Goal: Information Seeking & Learning: Learn about a topic

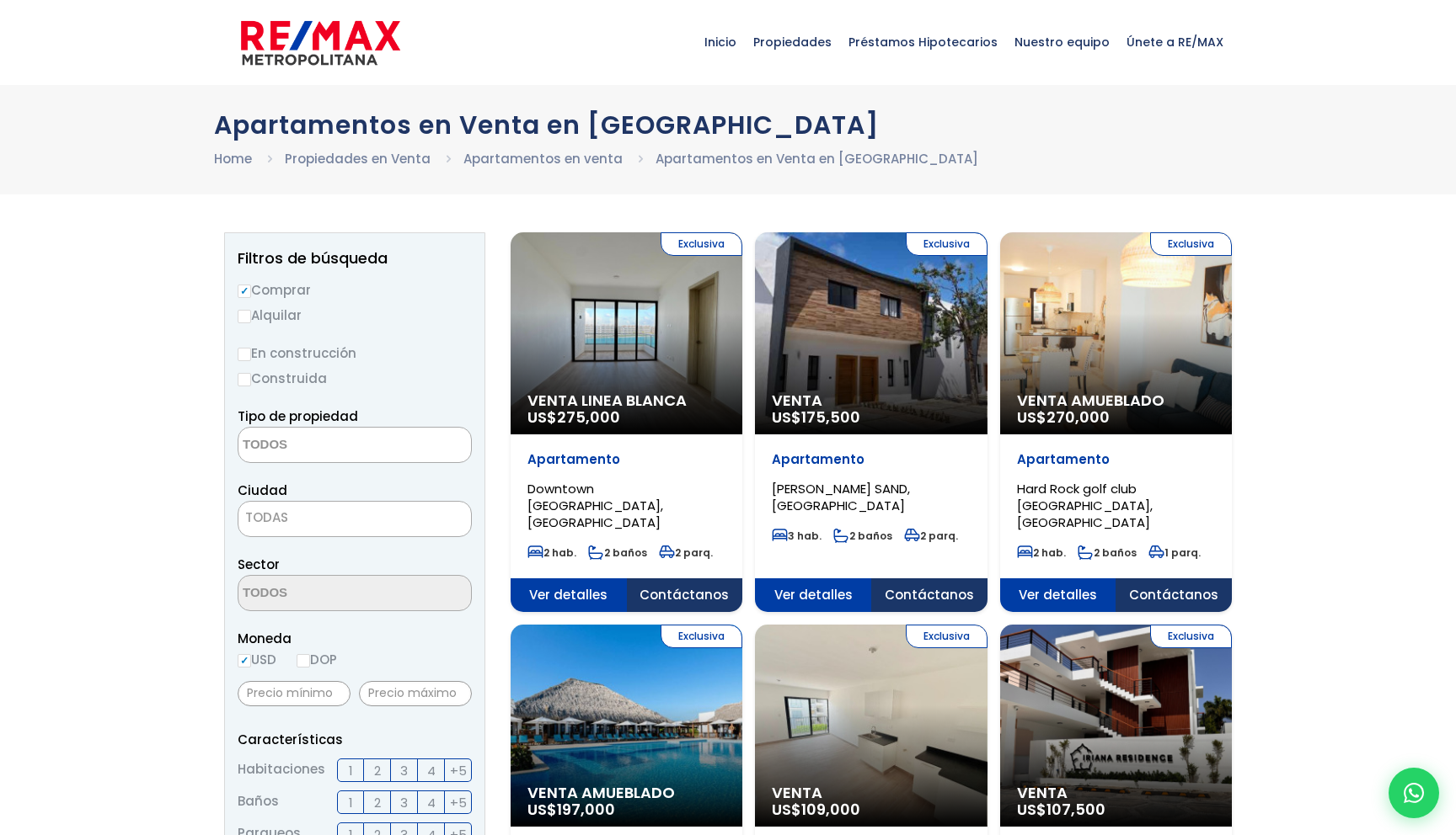
select select
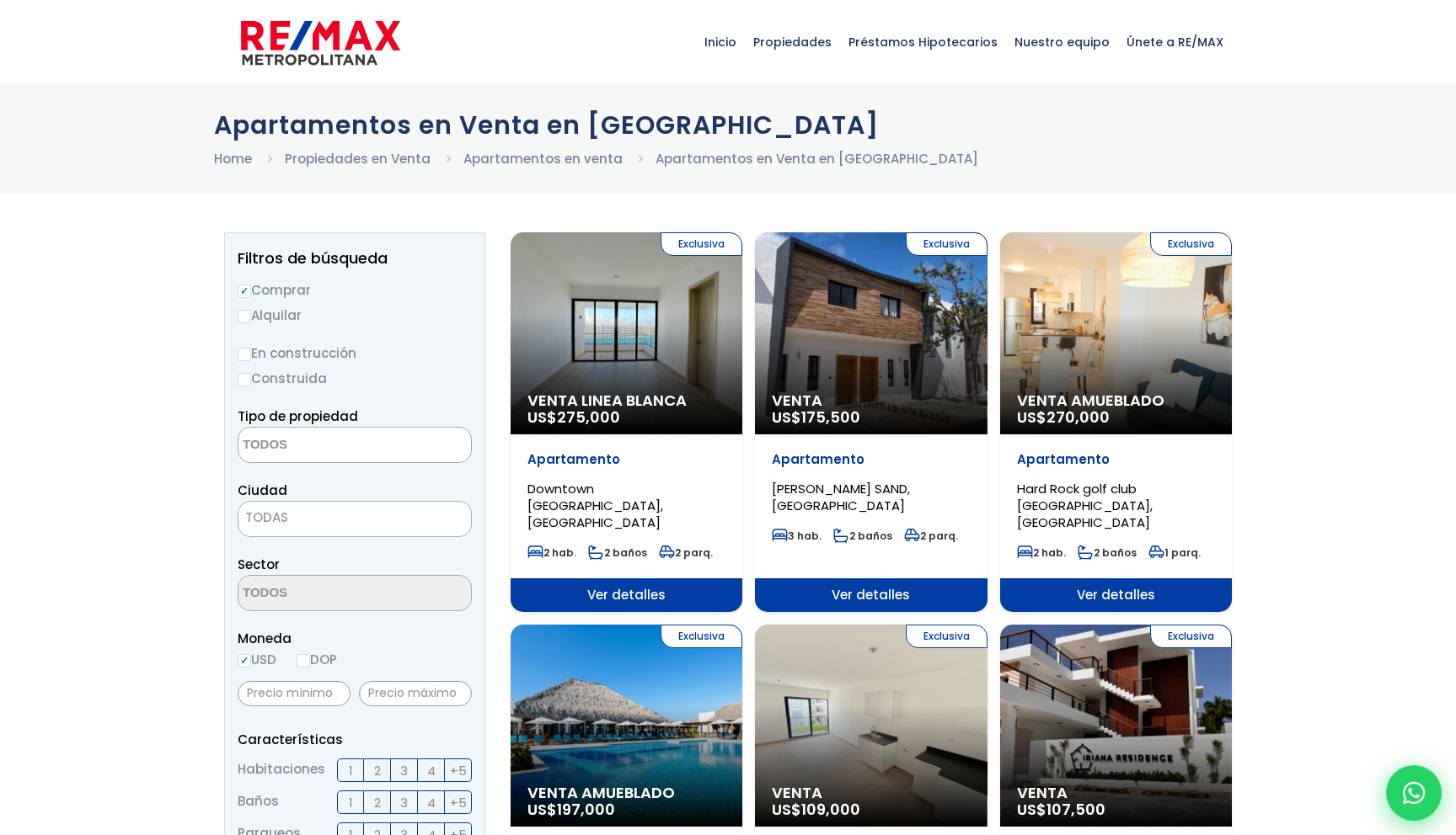
click at [1389, 793] on div at bounding box center [1413, 792] width 55 height 55
type input "test (prueba de google)"
type input "test333"
type input "[EMAIL_ADDRESS][DOMAIN_NAME]"
type input "811-122-0011"
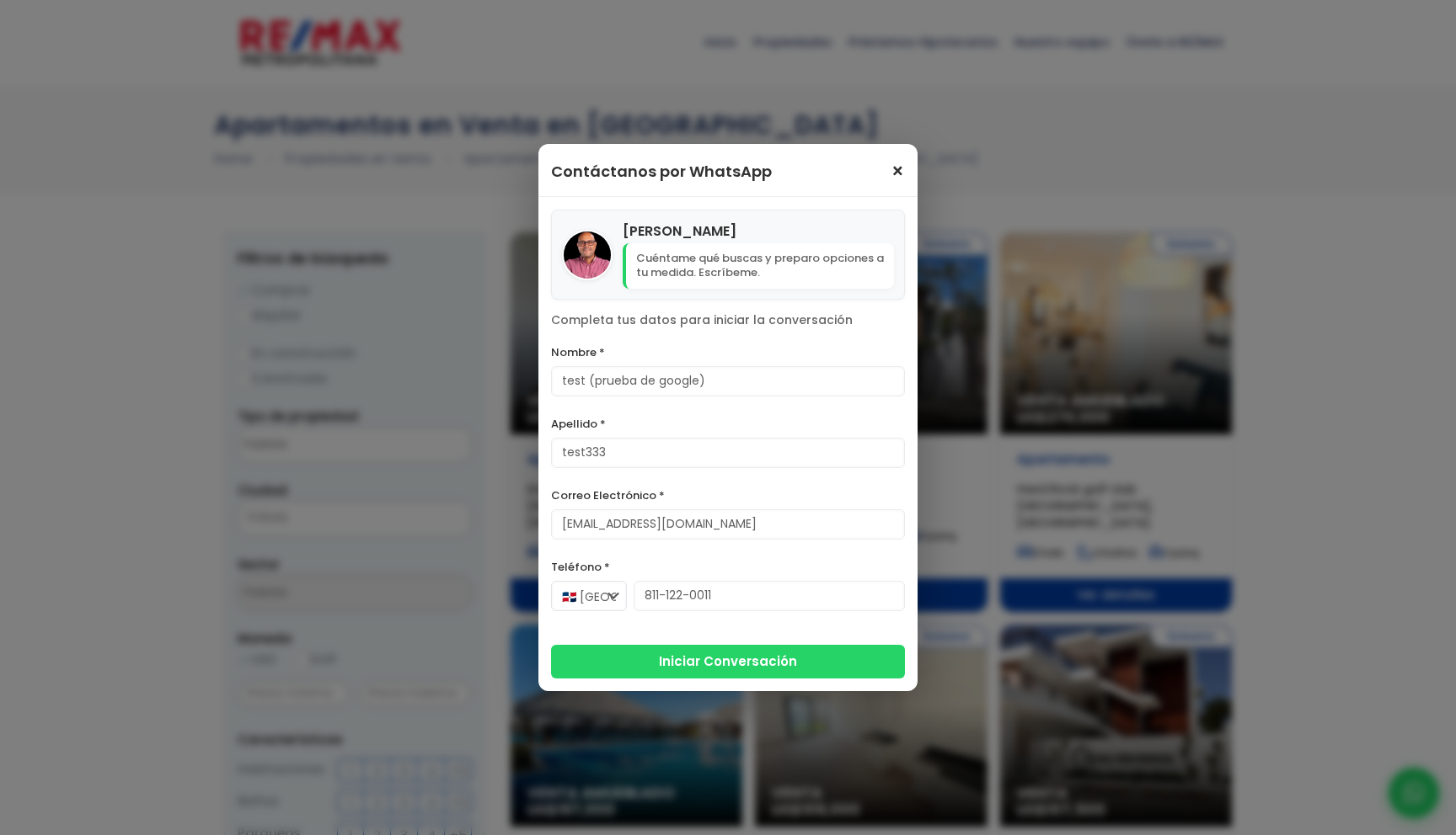
click at [896, 179] on span "×" at bounding box center [897, 172] width 14 height 20
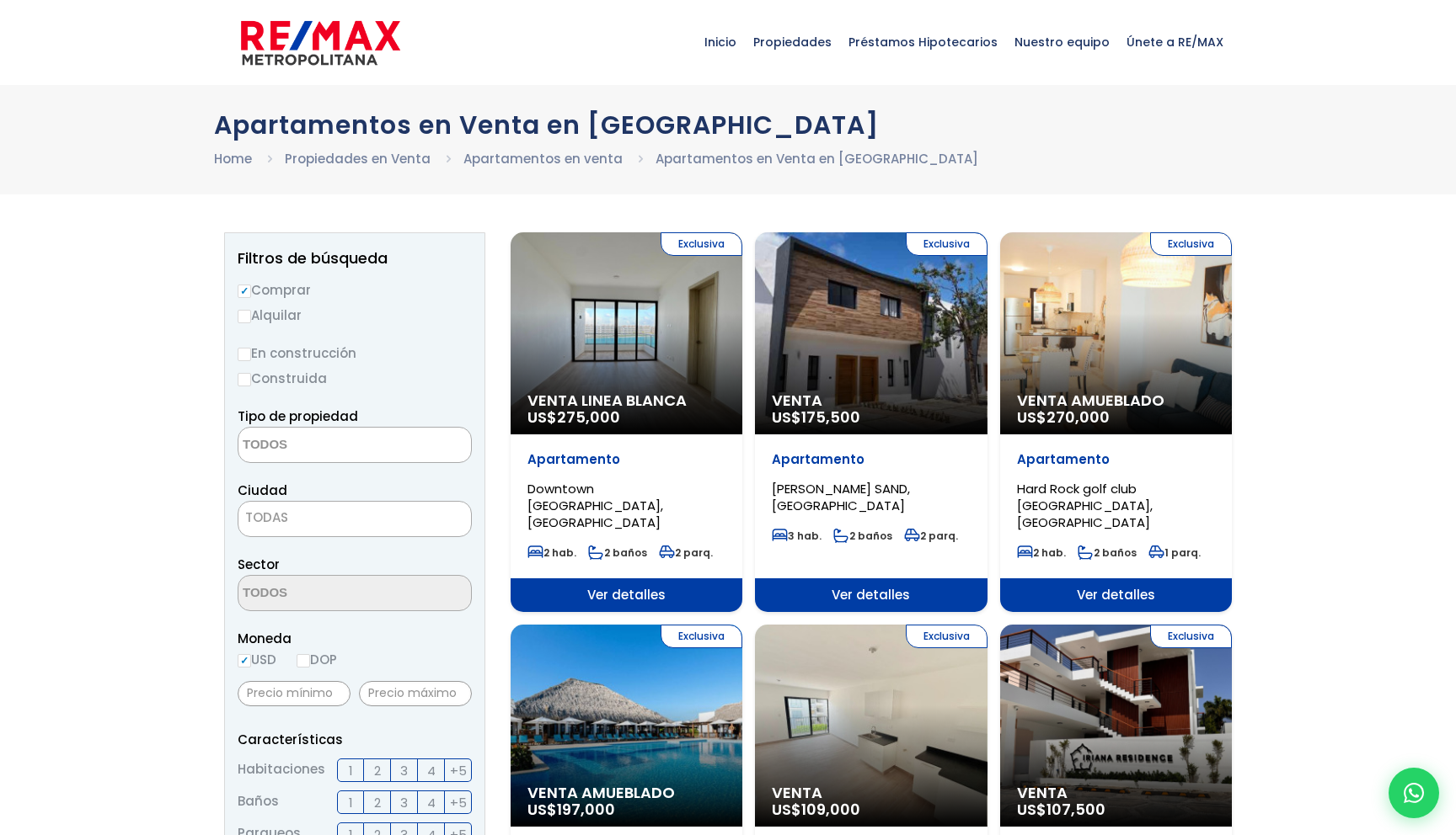
click at [816, 580] on span "Ver detalles" at bounding box center [870, 596] width 232 height 34
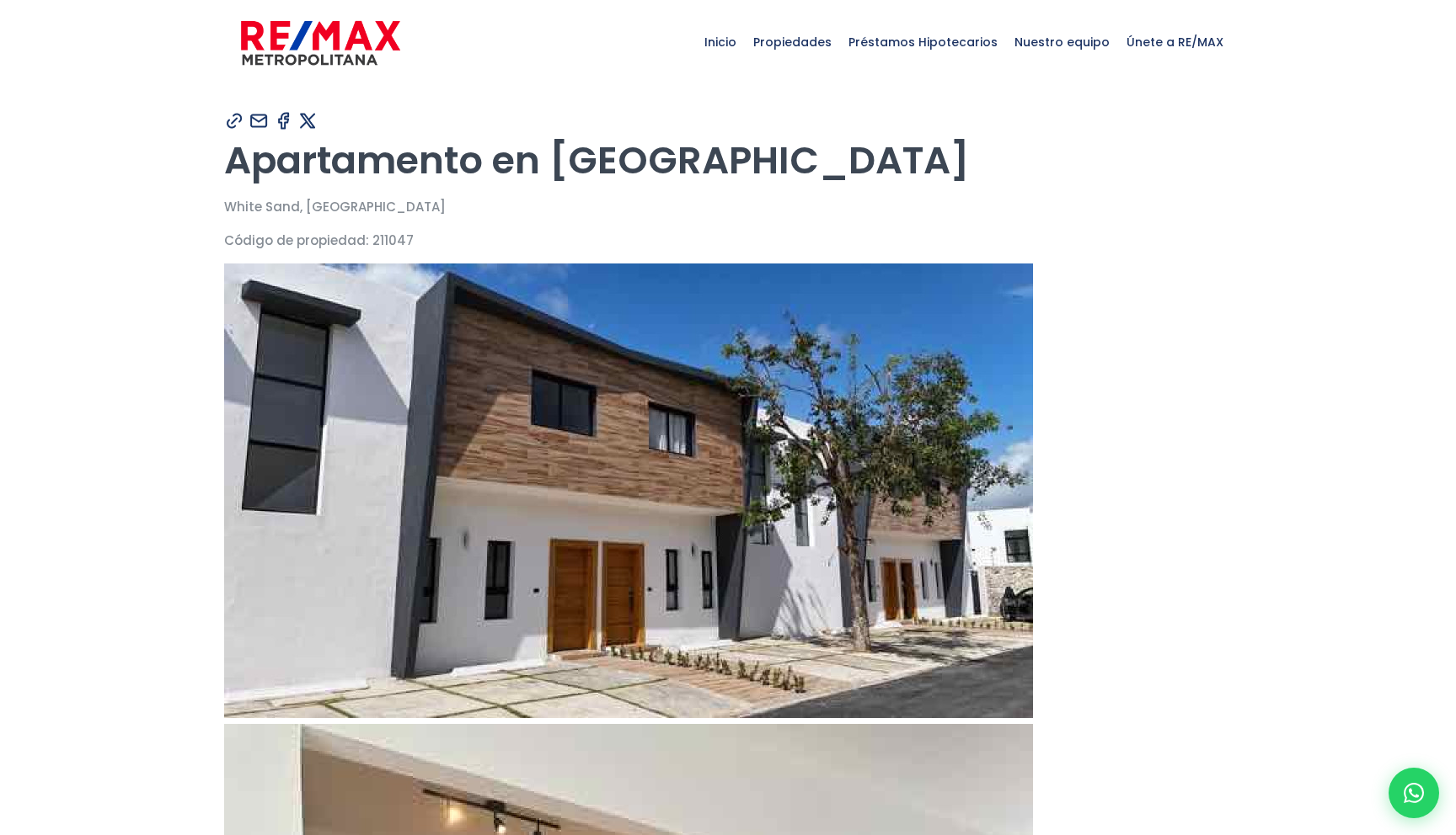
type input "test (prueba de google)"
type input "test333"
type input "[EMAIL_ADDRESS][DOMAIN_NAME]"
type input "811-122-0011"
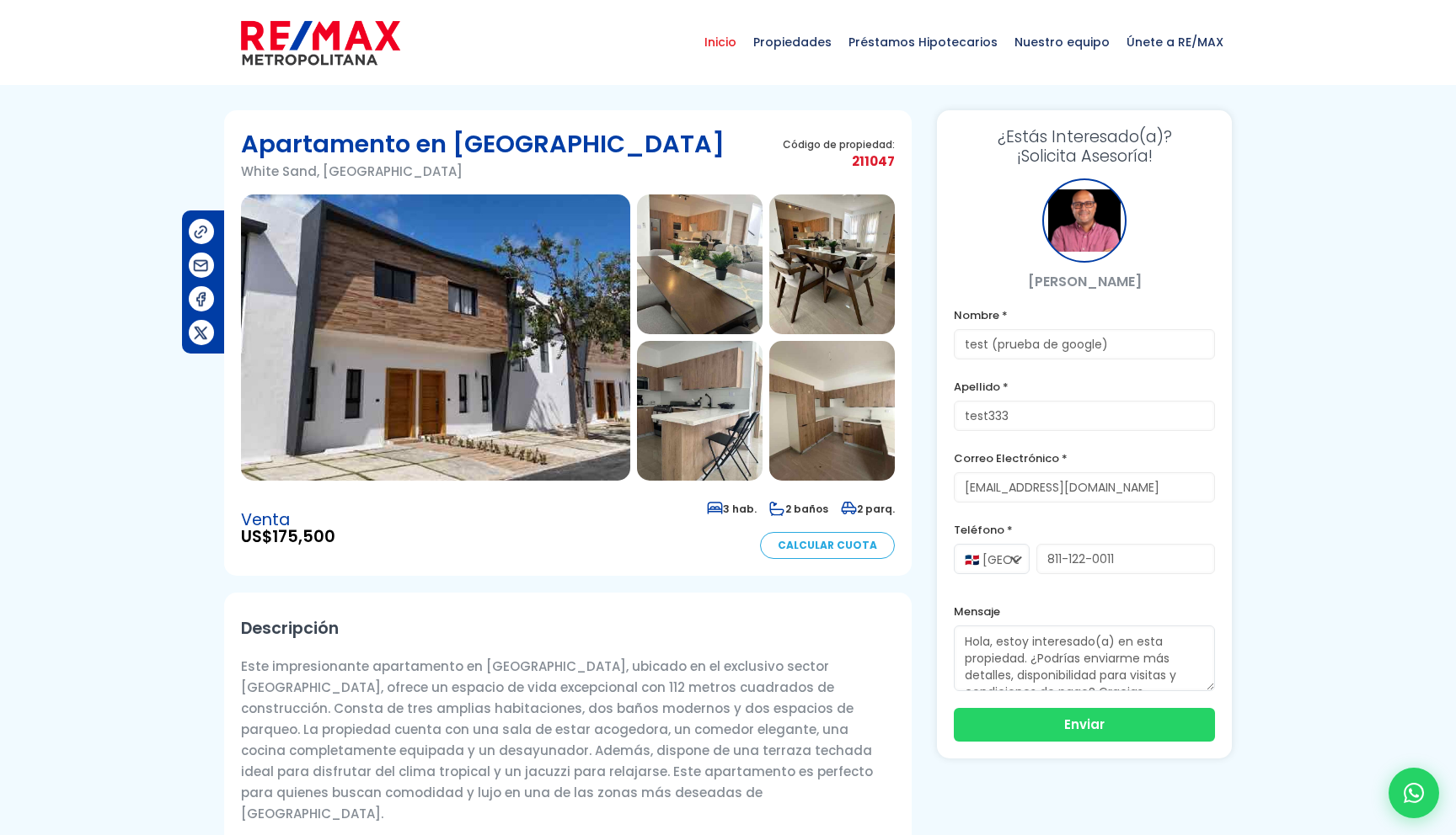
click at [744, 41] on span "Inicio" at bounding box center [719, 42] width 49 height 50
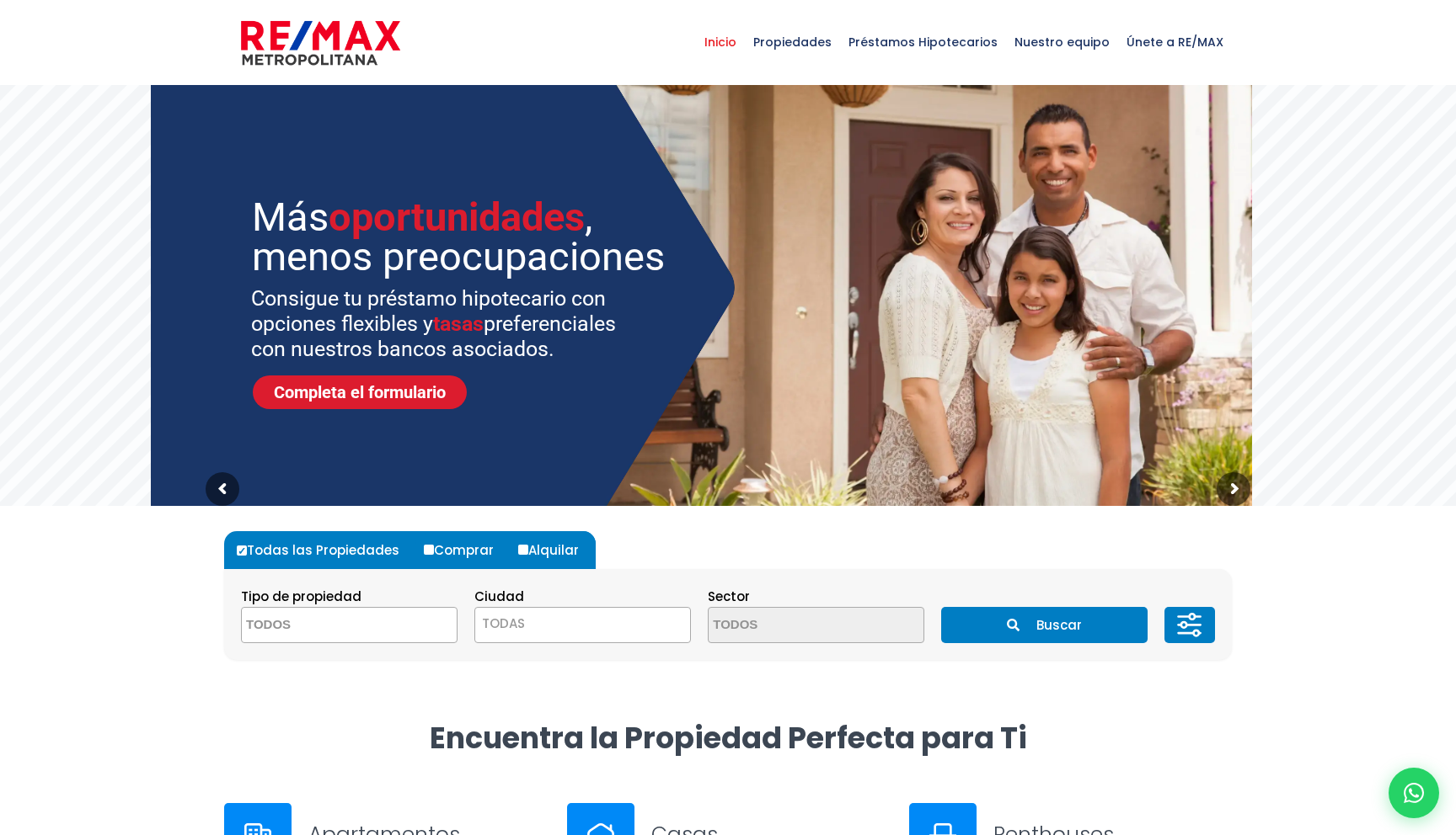
click at [146, 512] on div at bounding box center [728, 613] width 1456 height 213
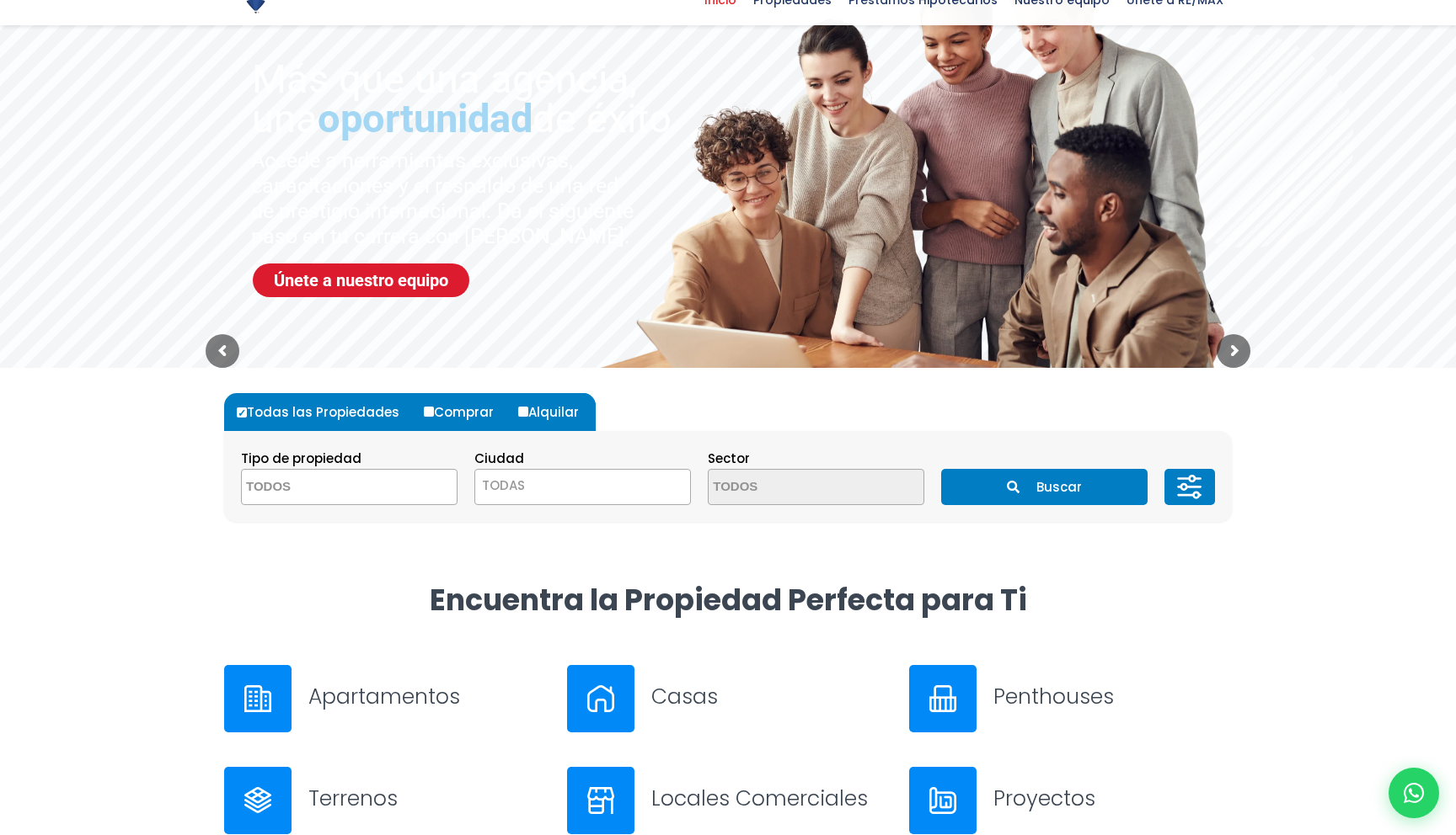
scroll to position [160, 0]
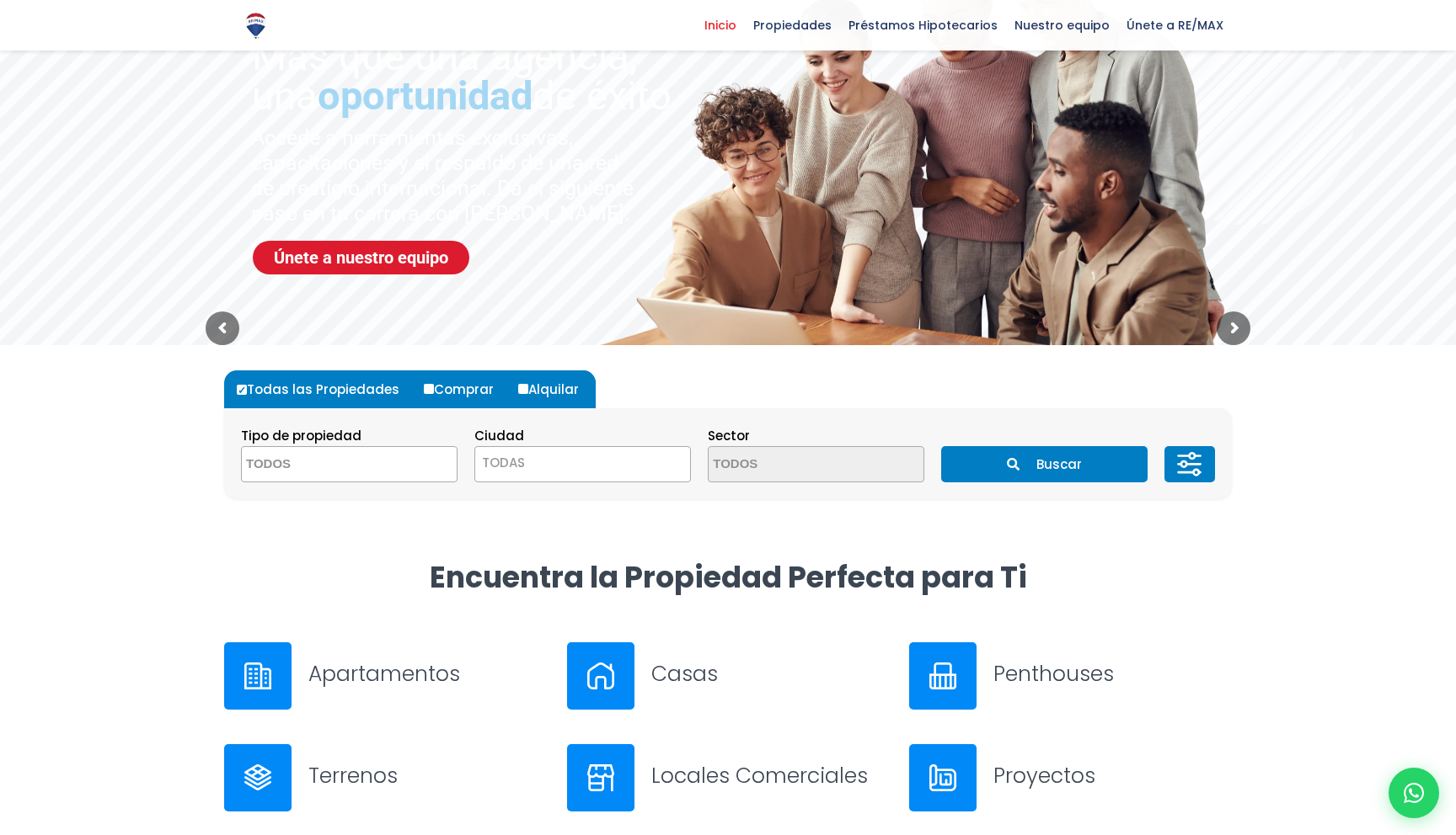
click at [414, 462] on span at bounding box center [349, 464] width 216 height 37
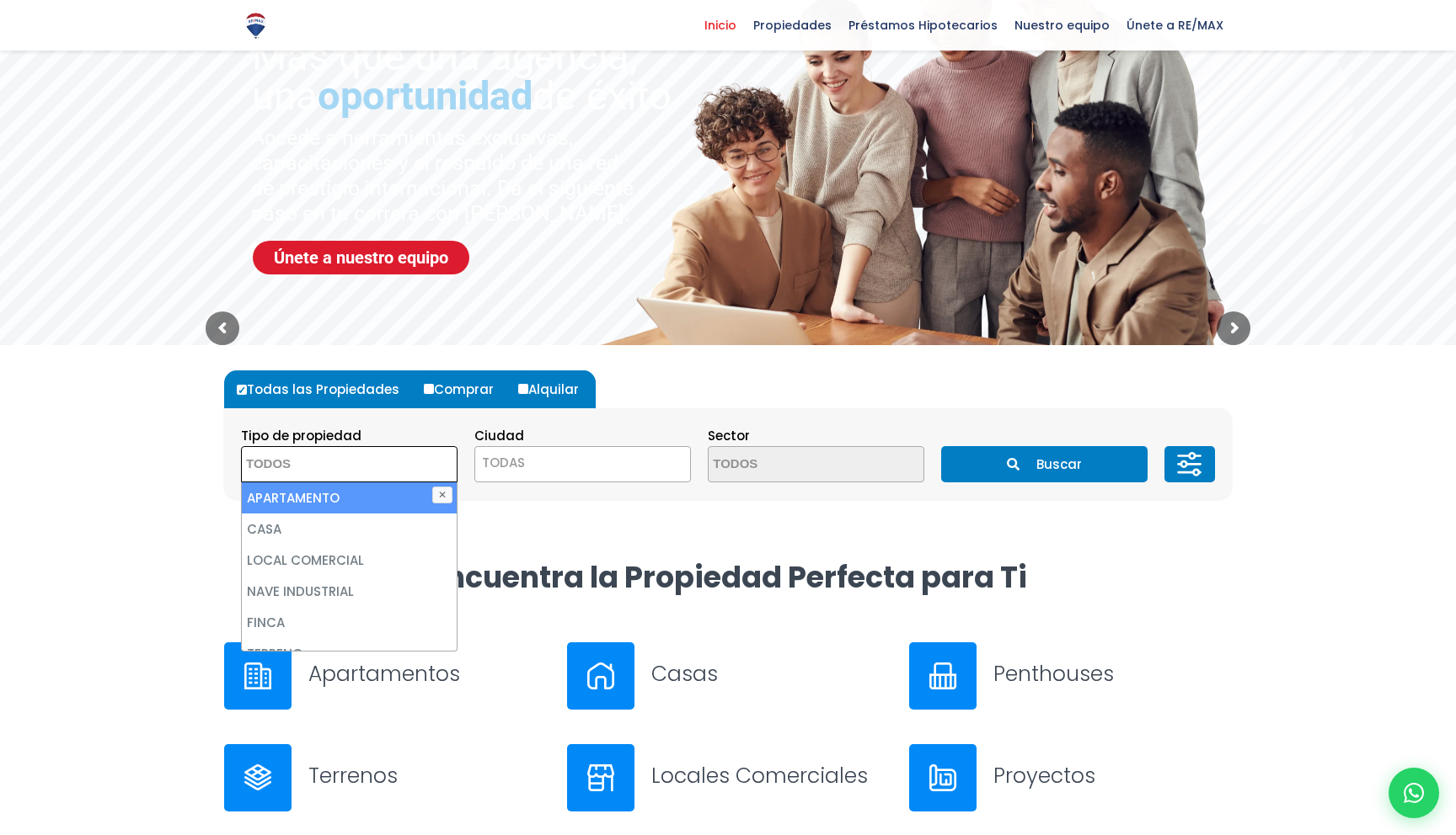
click at [370, 500] on li "APARTAMENTO" at bounding box center [349, 498] width 215 height 31
select select "apartment"
click at [515, 455] on span "TODAS" at bounding box center [503, 462] width 43 height 18
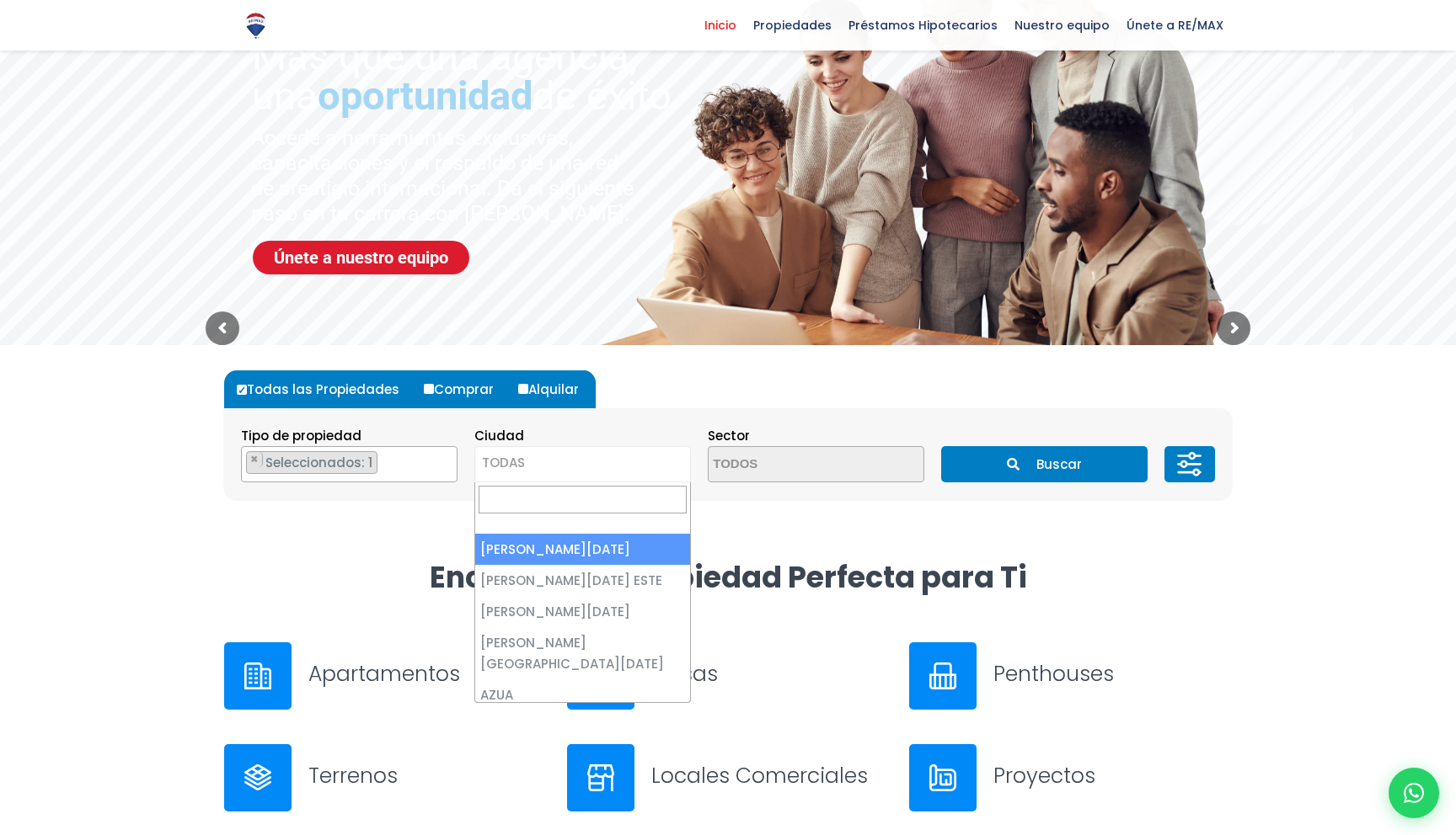
type input "sotogrande"
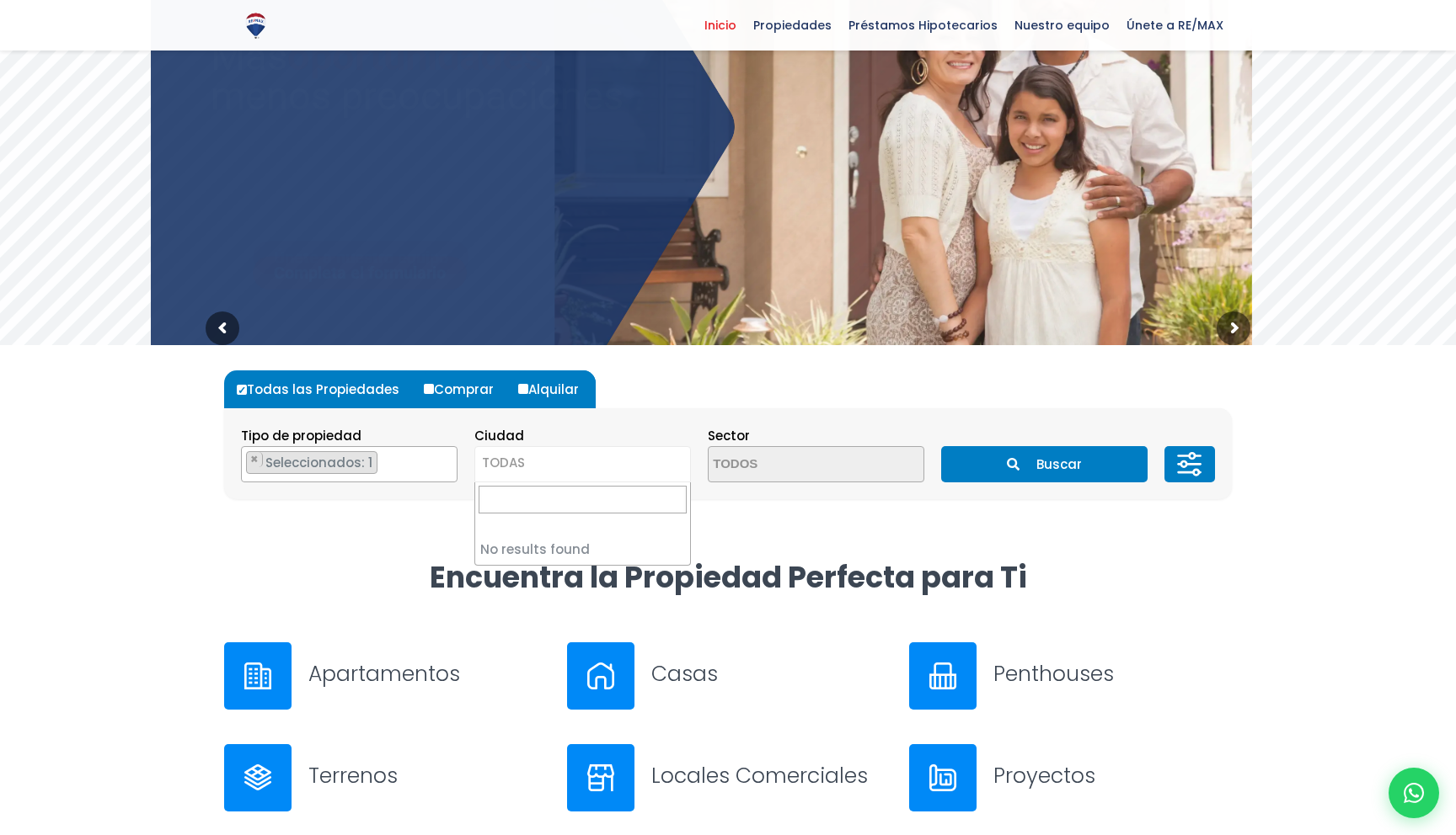
click at [994, 464] on button "Buscar" at bounding box center [1043, 464] width 205 height 37
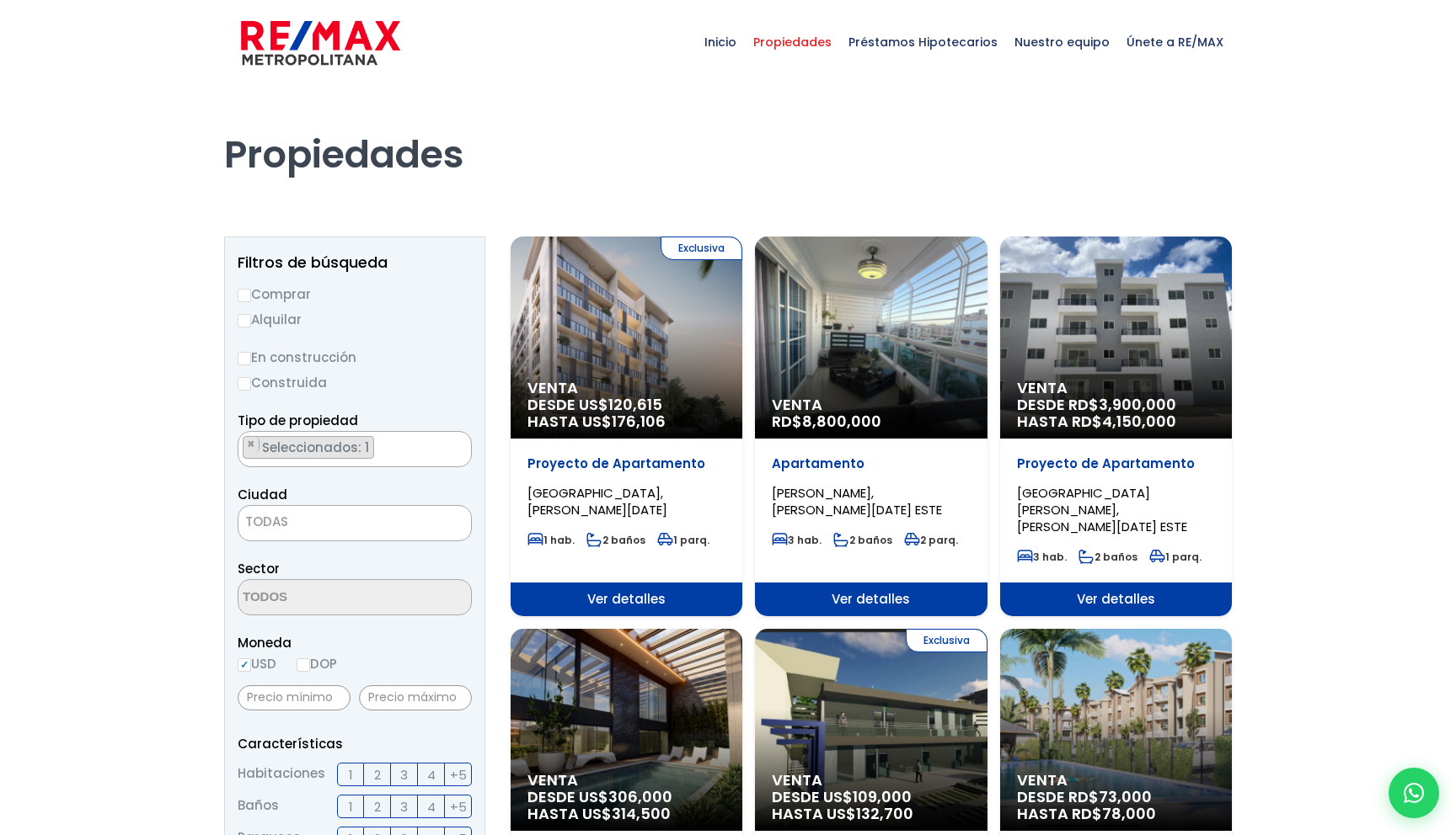
click at [335, 522] on span "TODAS" at bounding box center [354, 523] width 232 height 24
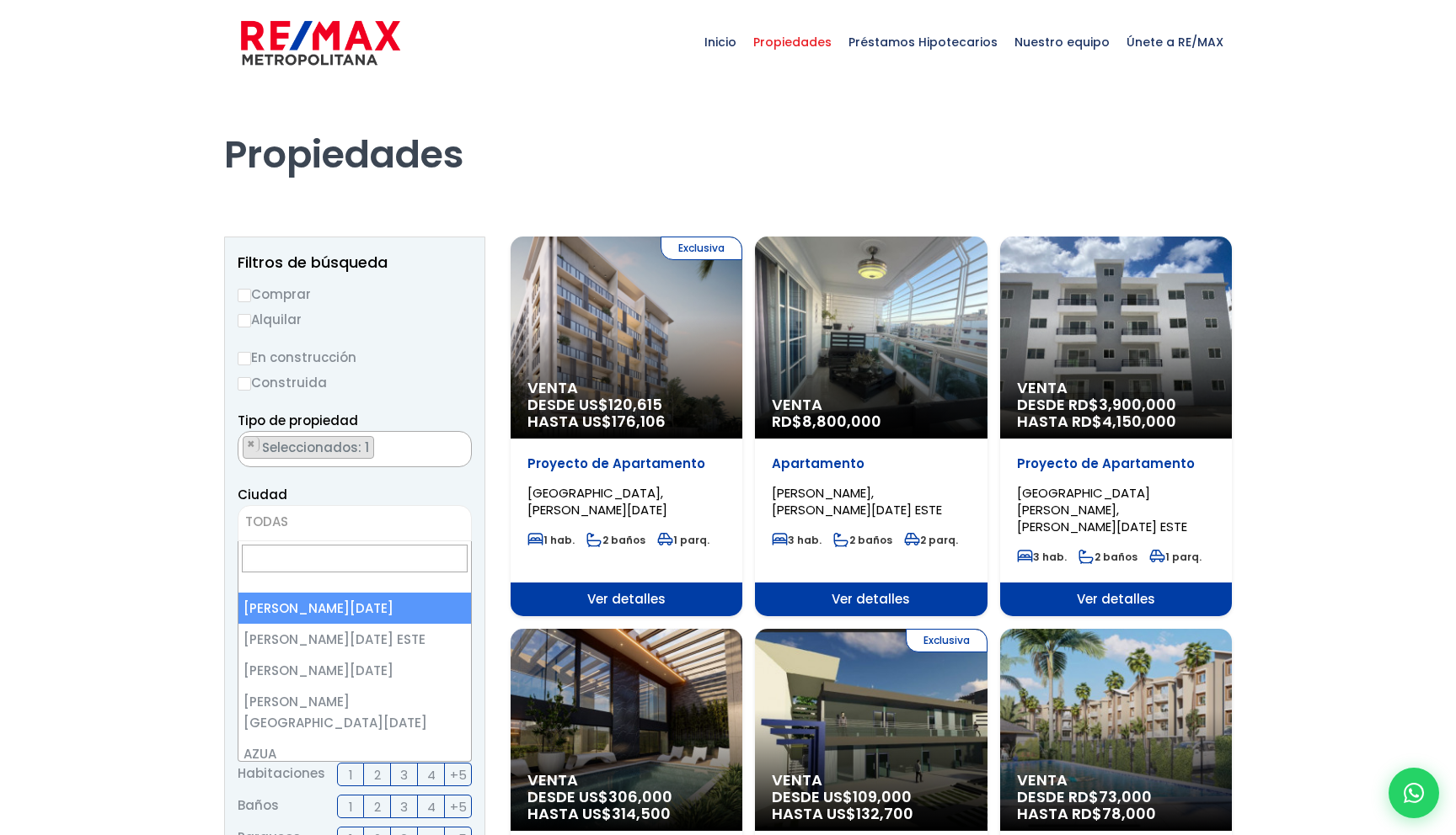
type input "sotogrande"
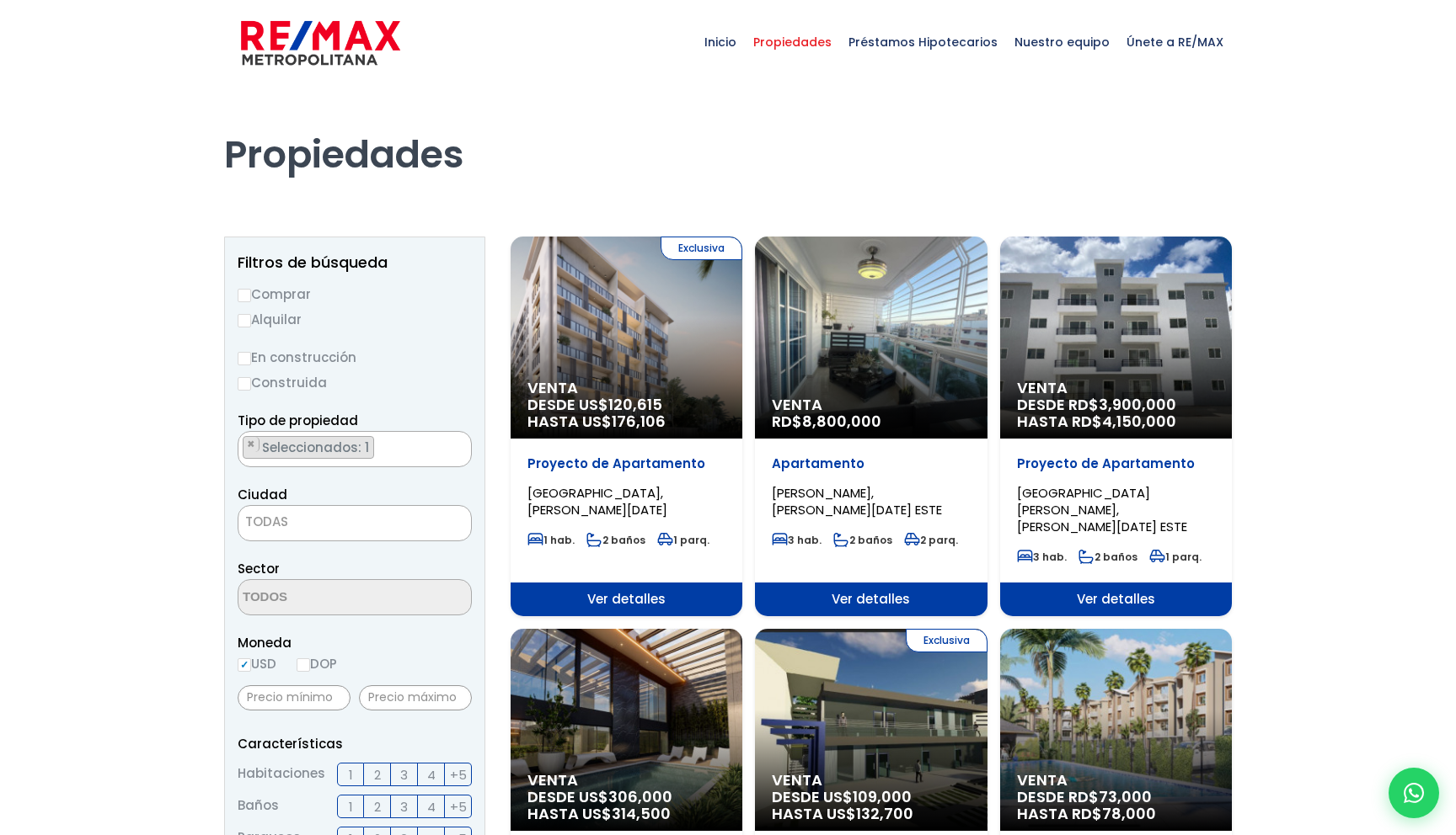
click at [336, 520] on span "TODAS" at bounding box center [354, 523] width 232 height 24
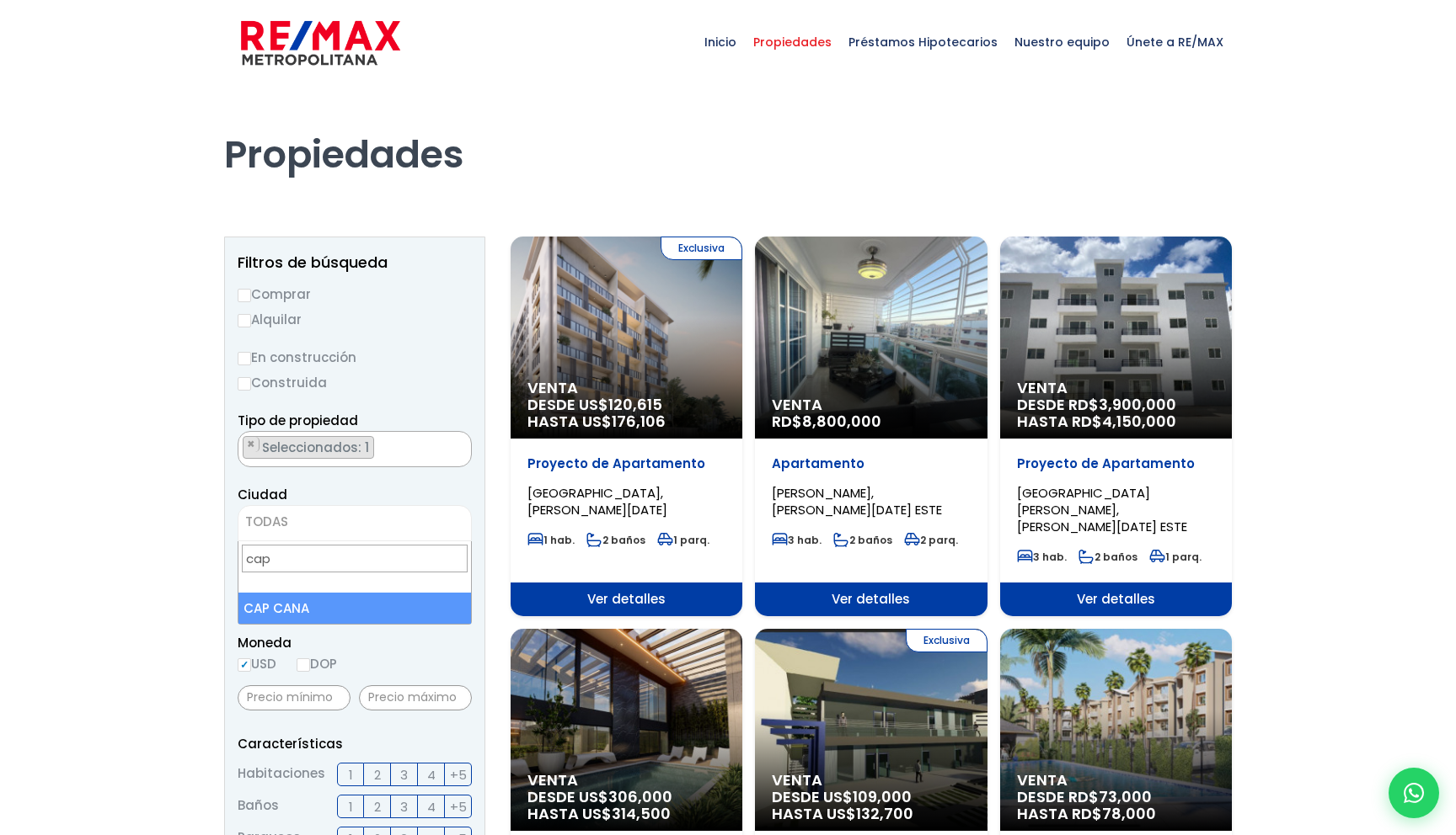
type input "cap"
select select "437"
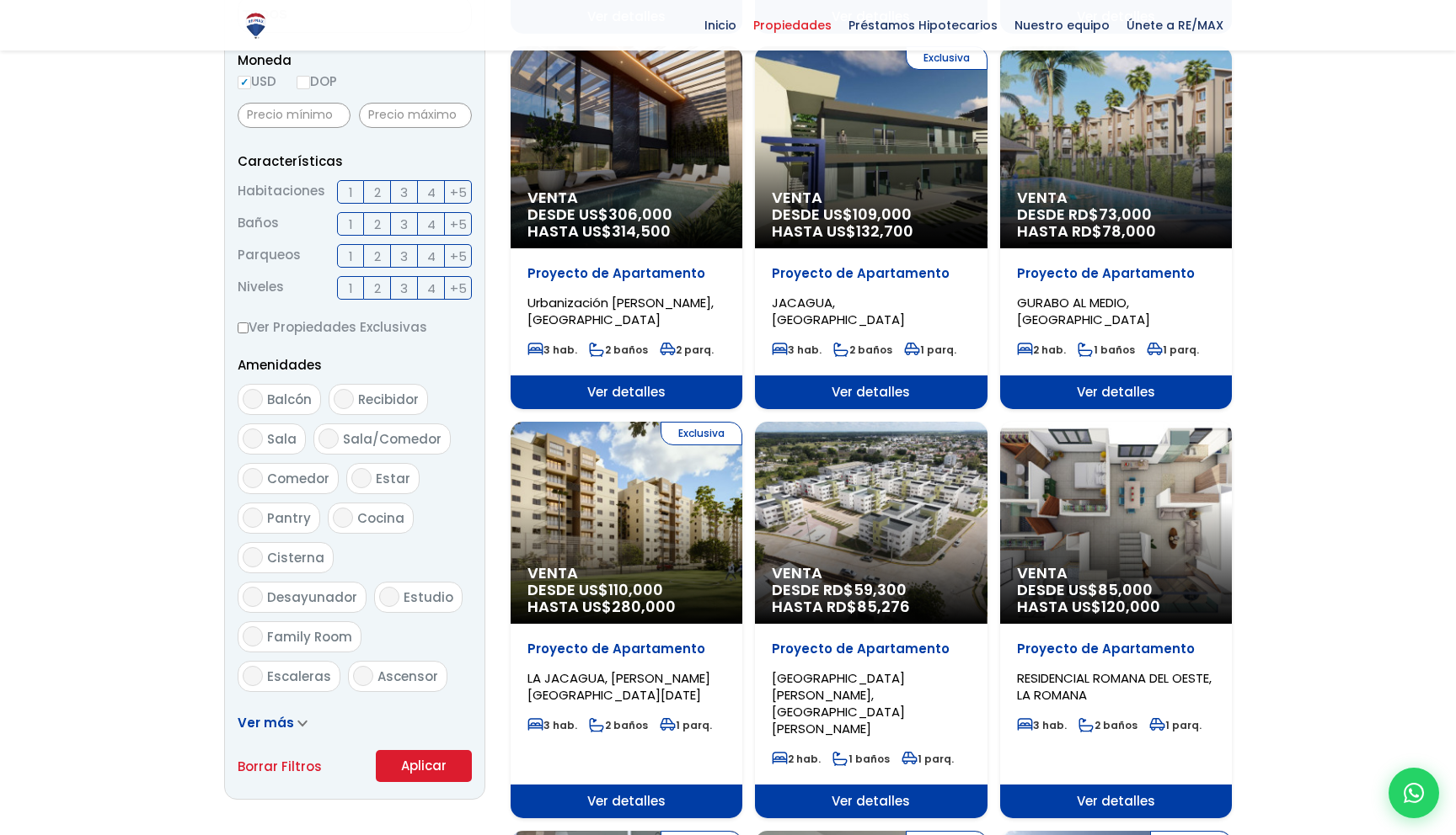
scroll to position [583, 0]
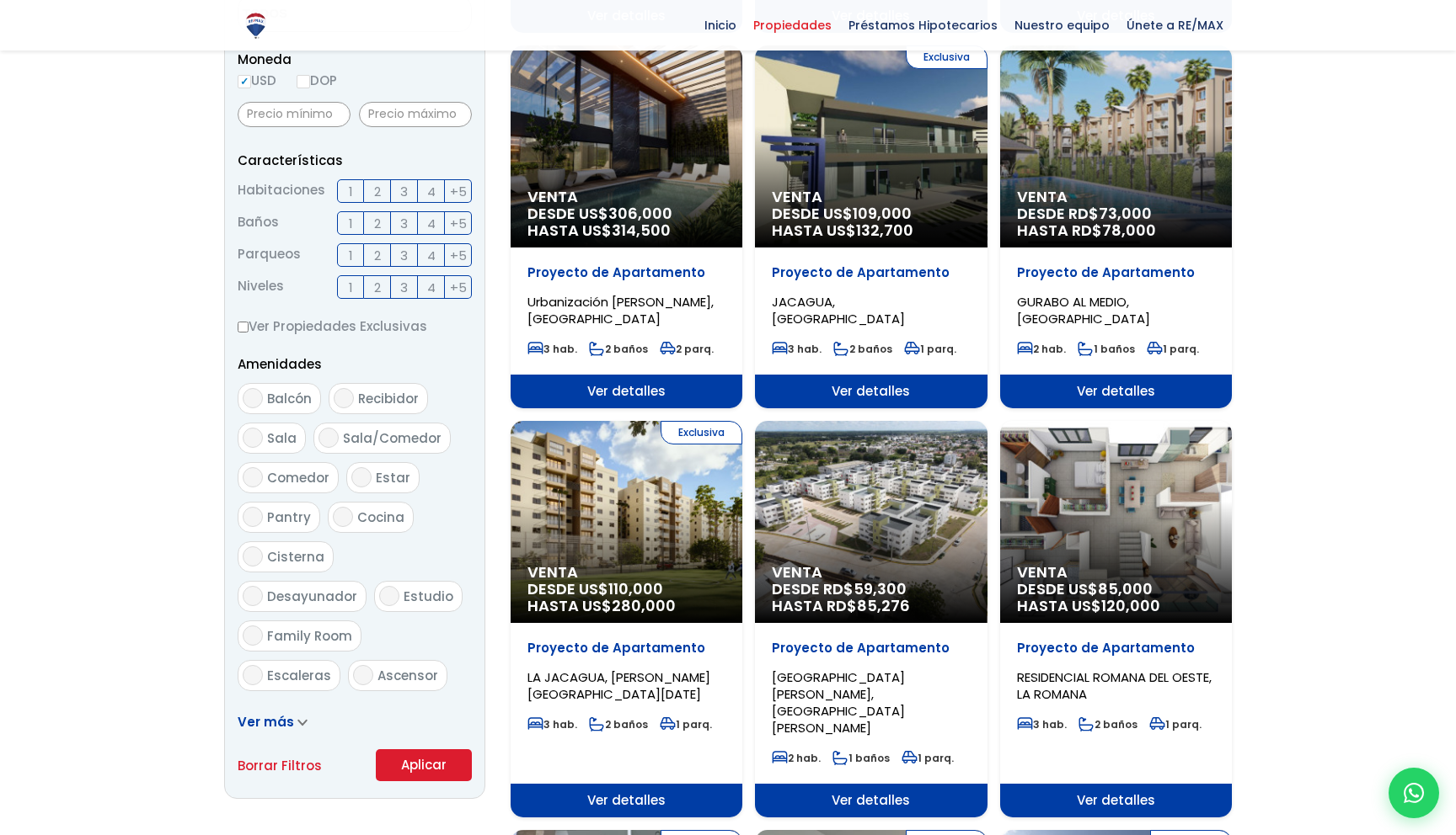
click at [419, 769] on button "Aplicar" at bounding box center [423, 766] width 96 height 32
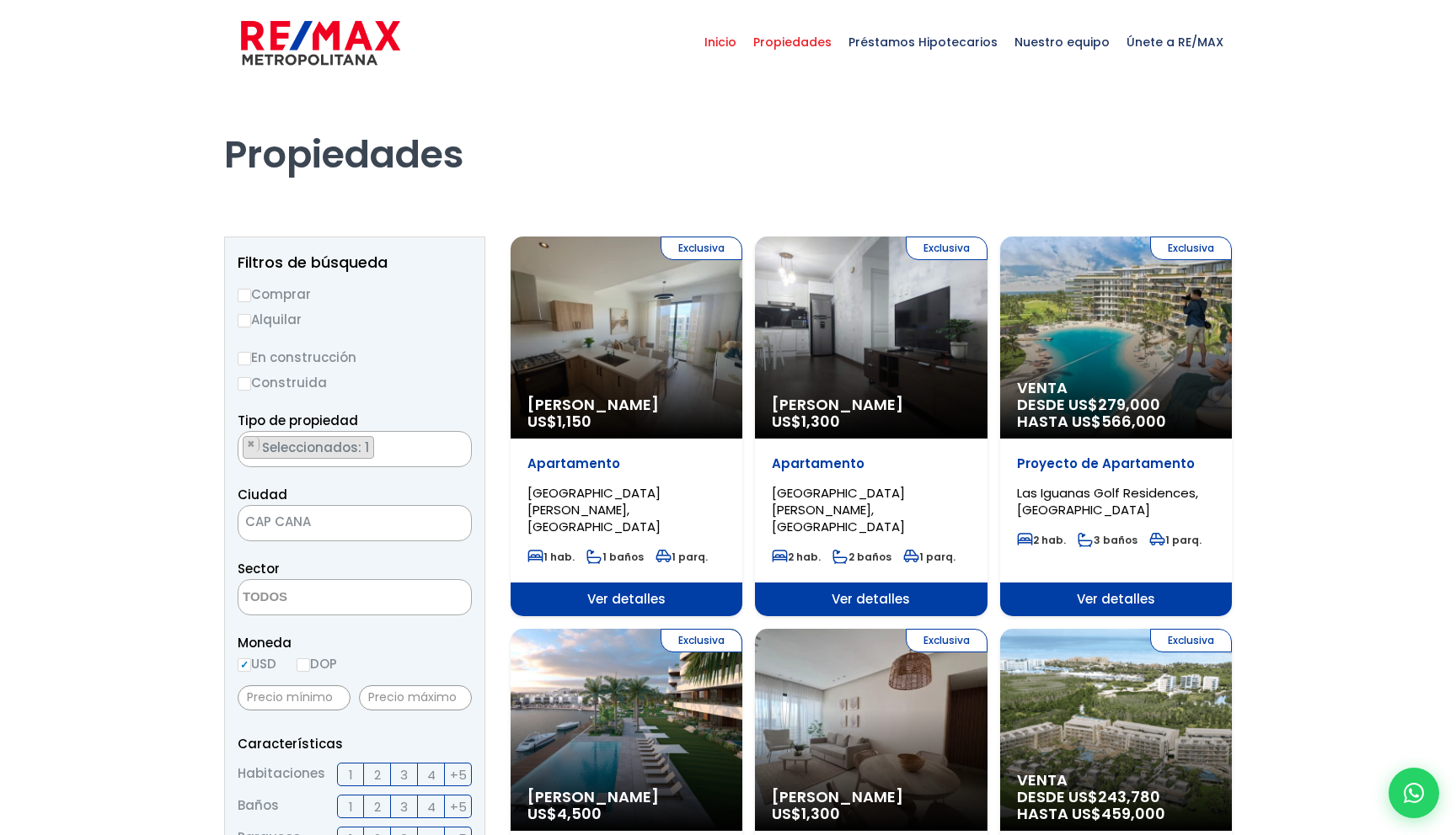
click at [739, 43] on span "Inicio" at bounding box center [719, 42] width 49 height 50
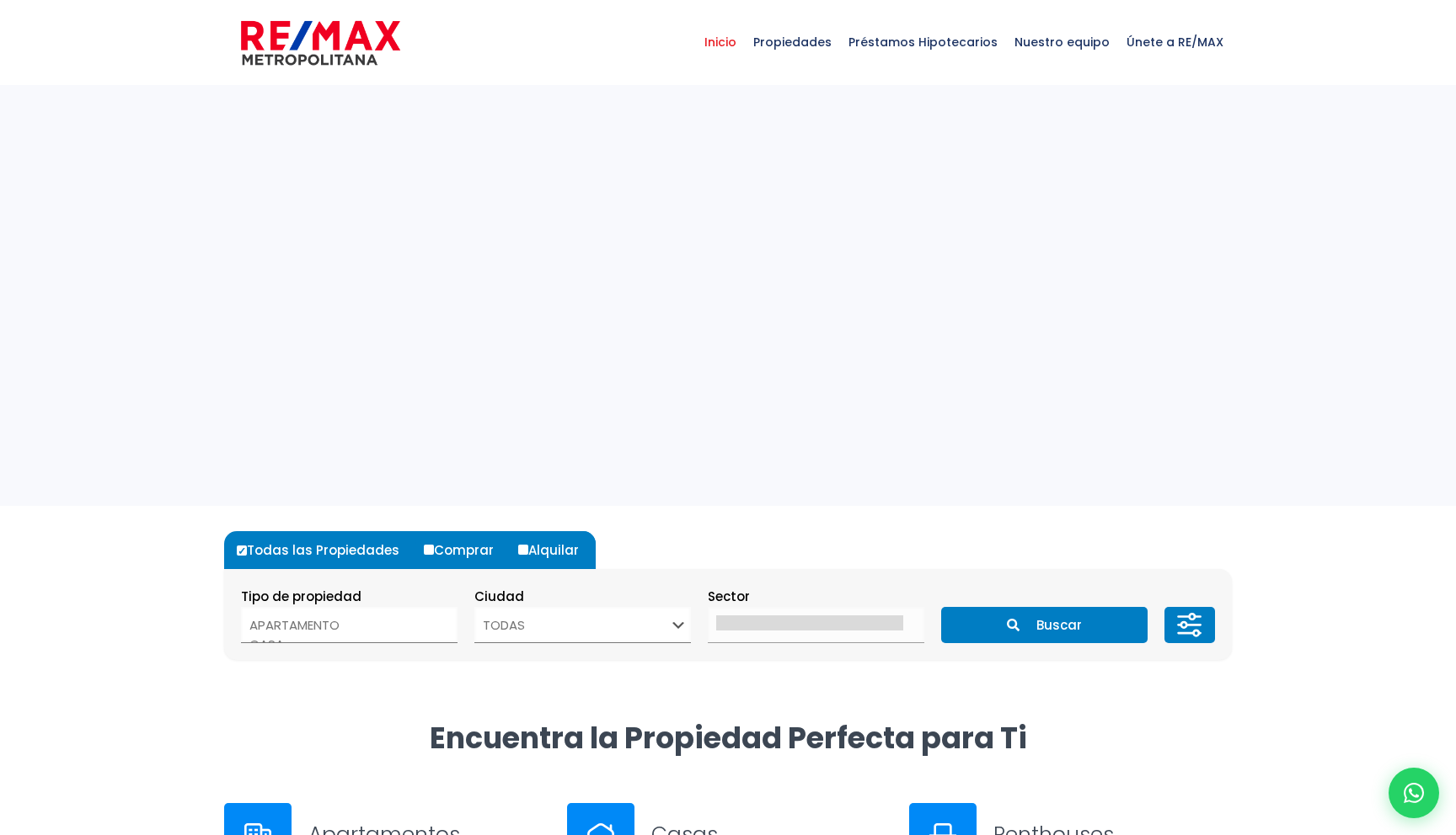
select select
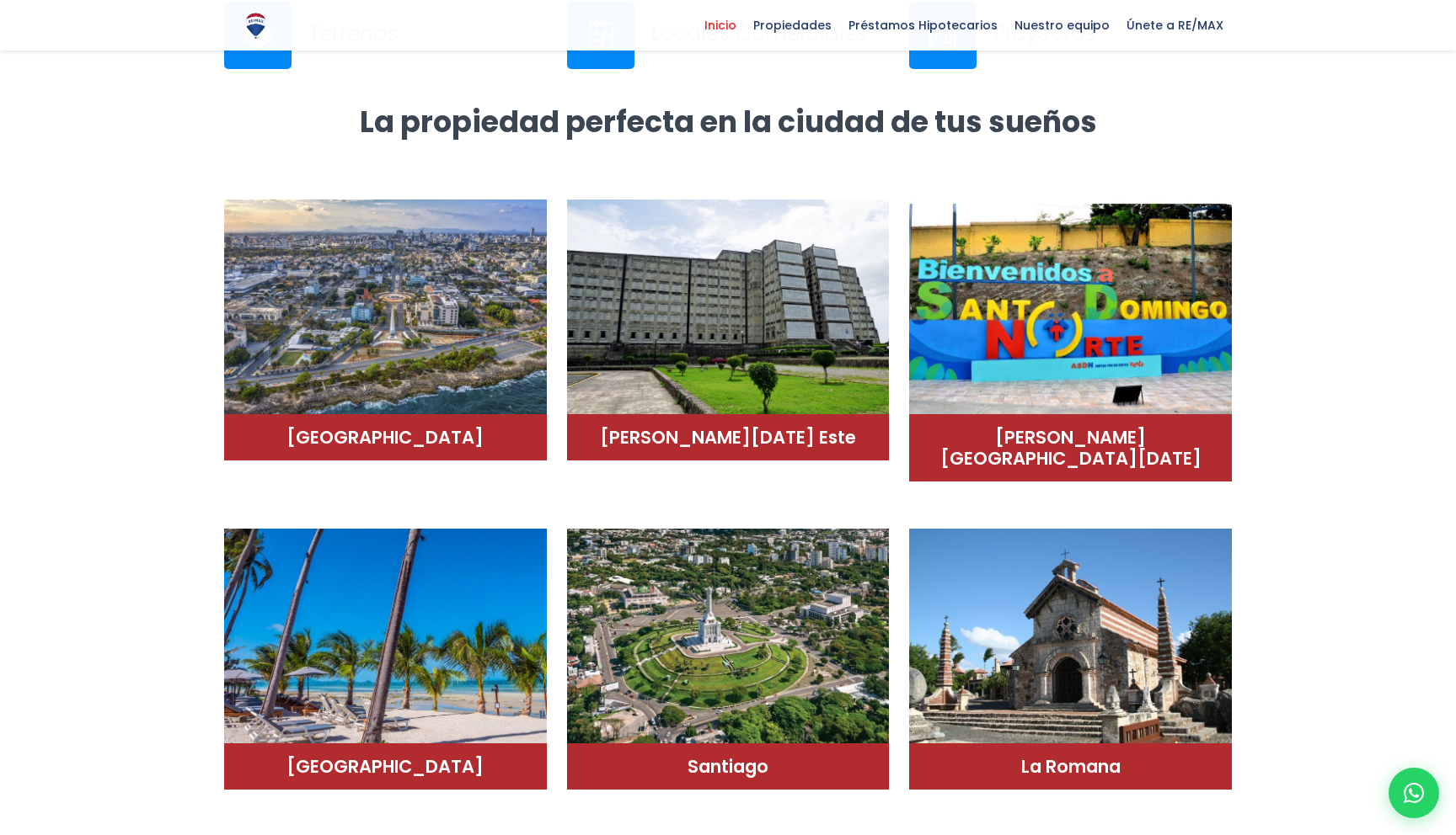
scroll to position [1108, 0]
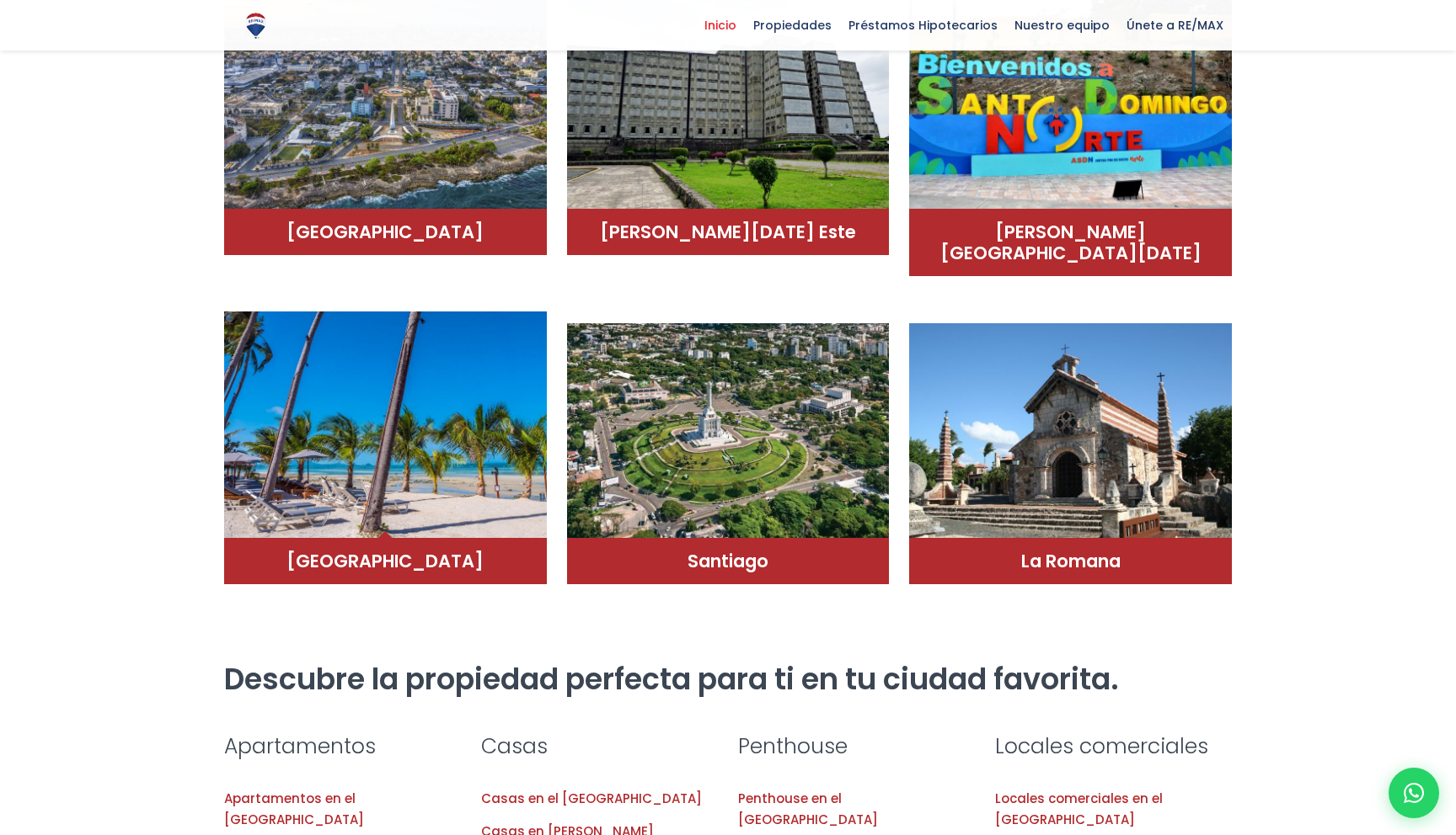
click at [393, 458] on img at bounding box center [385, 425] width 323 height 227
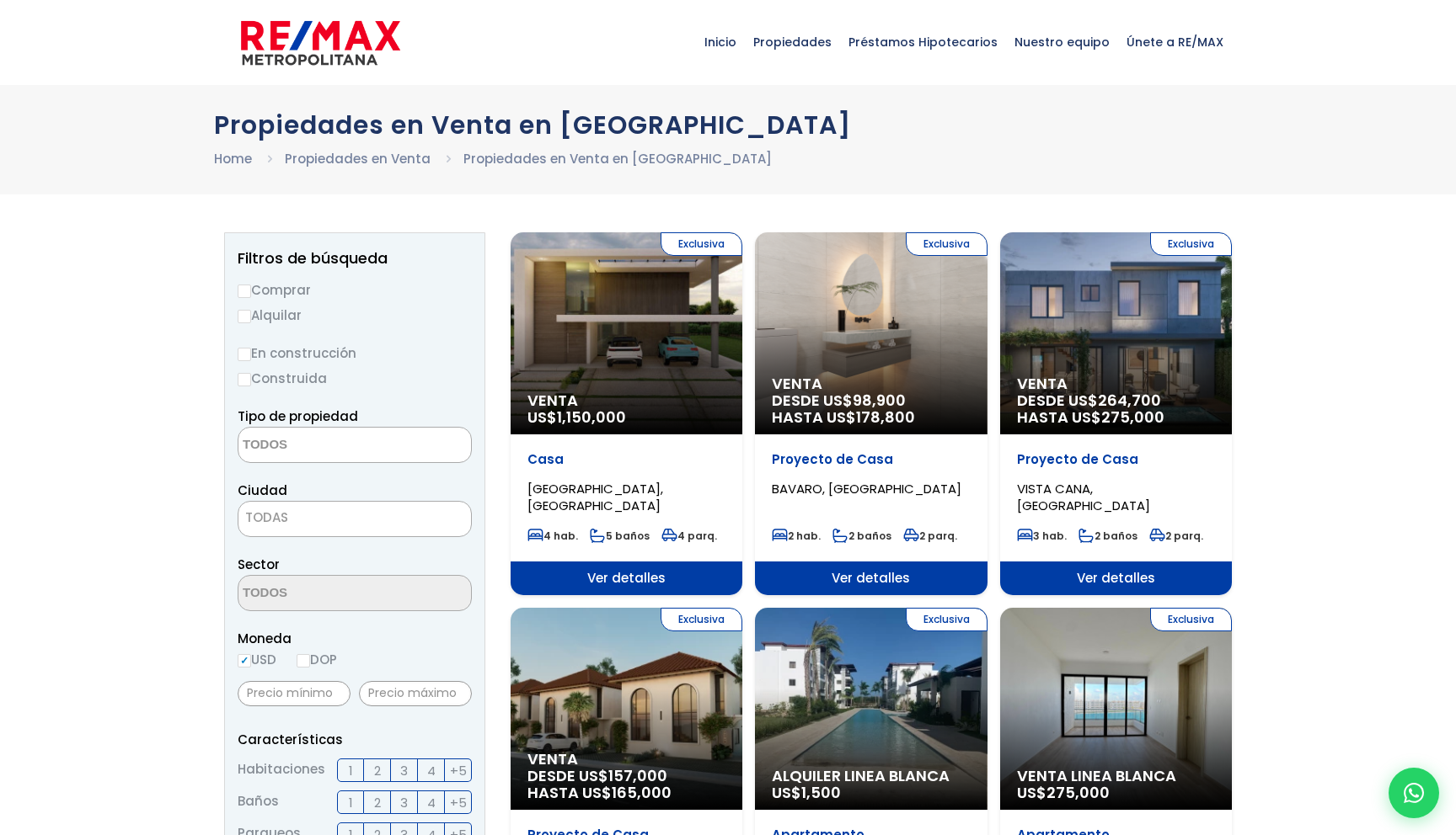
select select
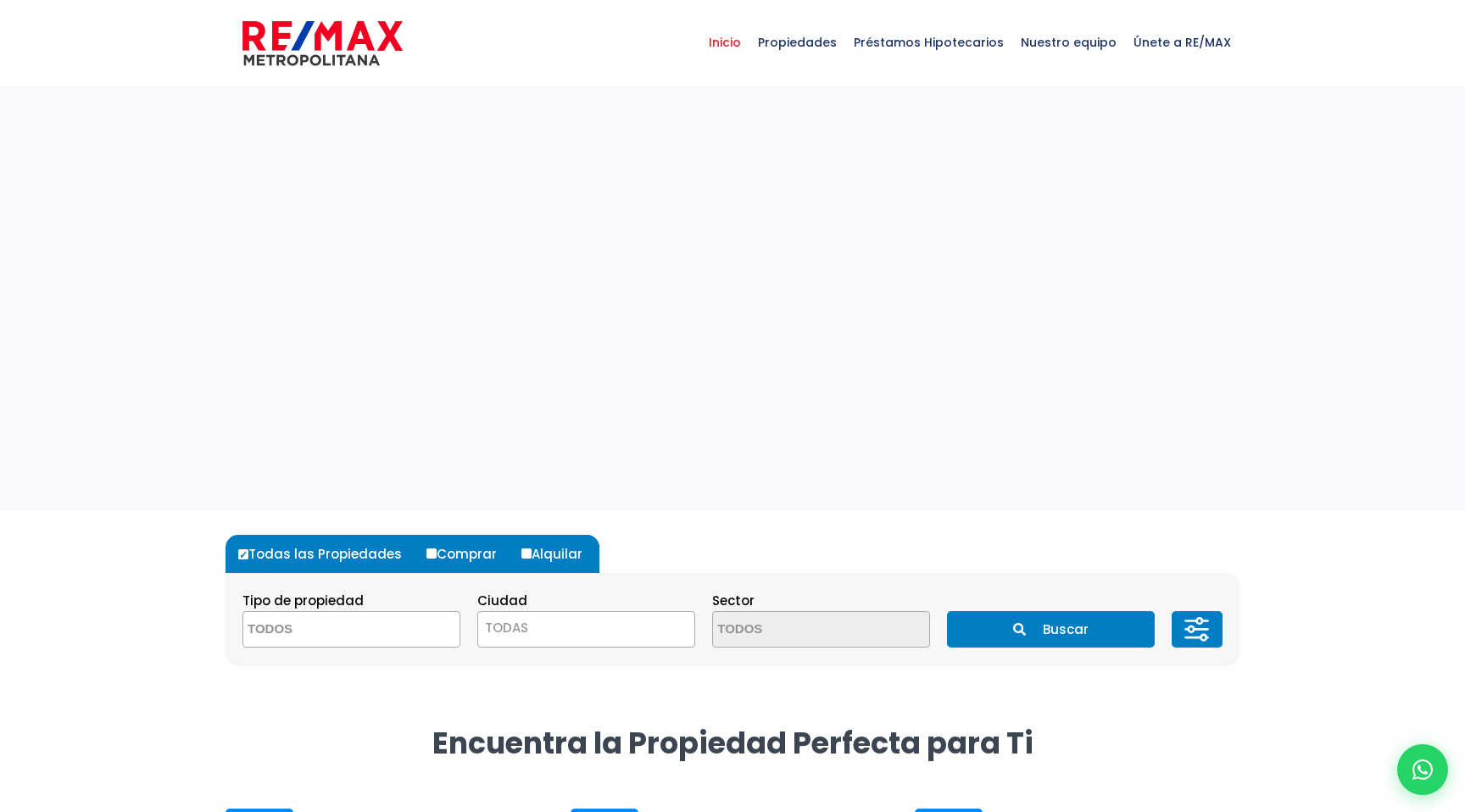
select select
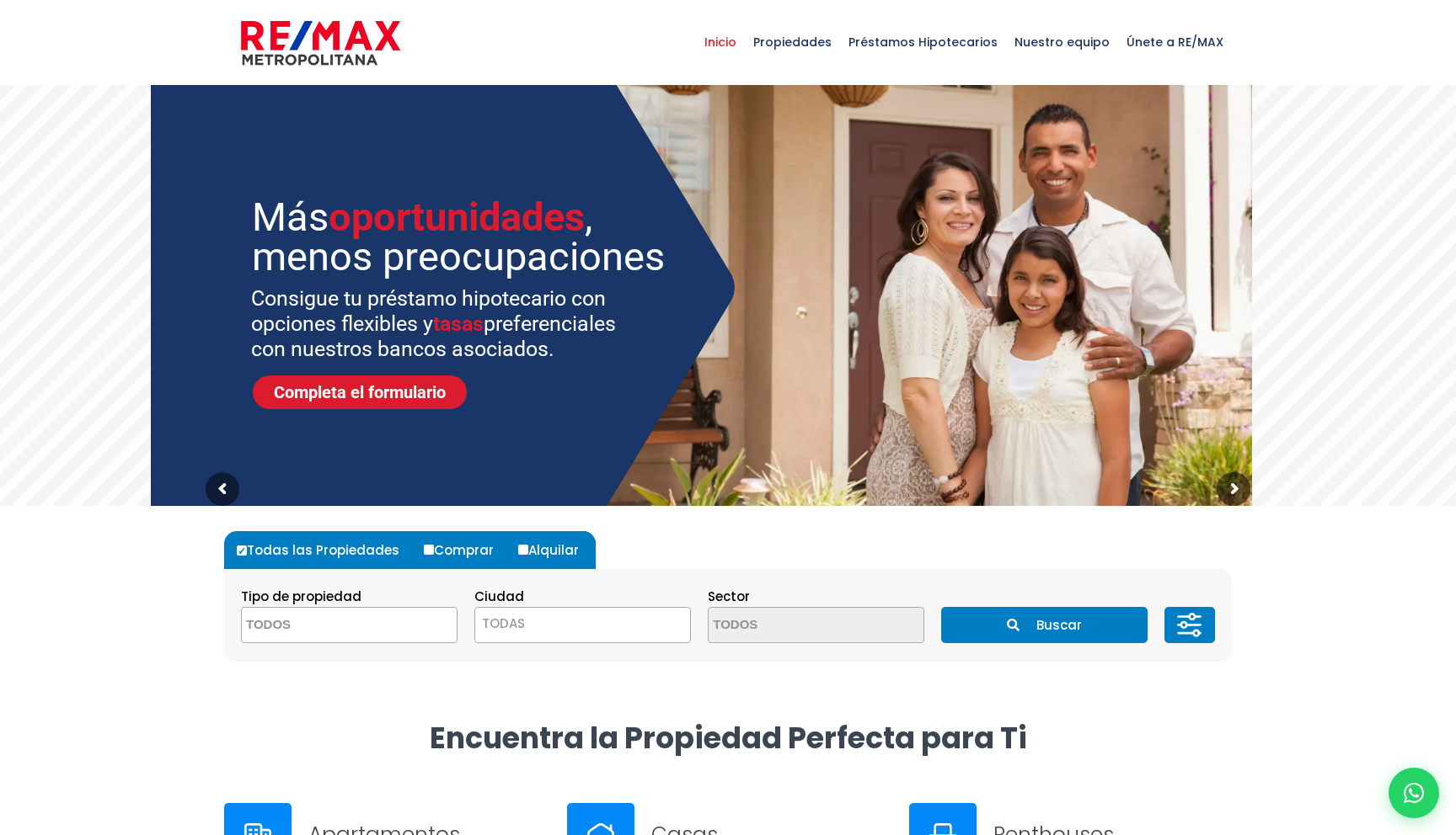
click at [158, 586] on div at bounding box center [728, 613] width 1456 height 213
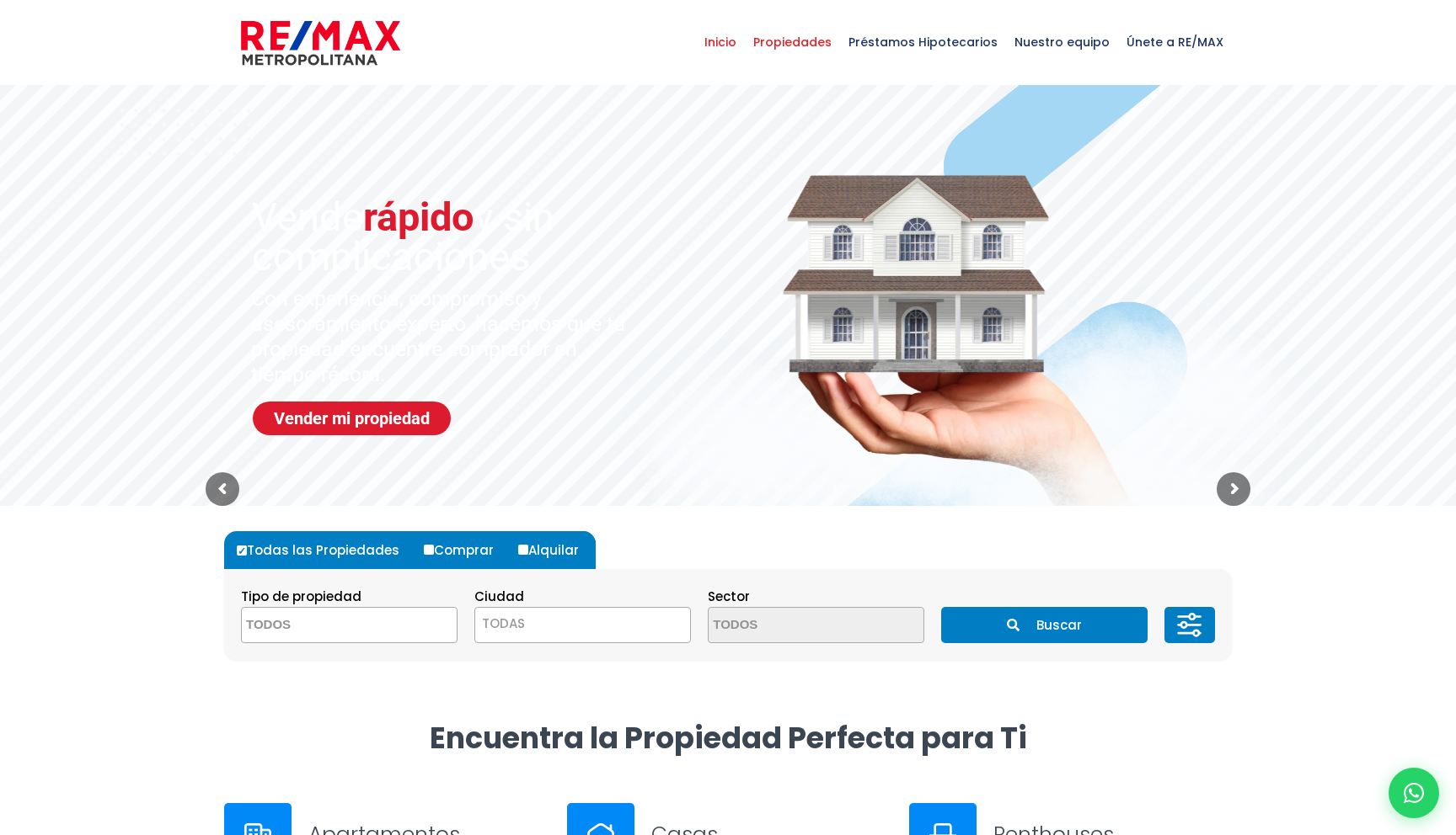
click at [828, 38] on span "Propiedades" at bounding box center [793, 42] width 95 height 50
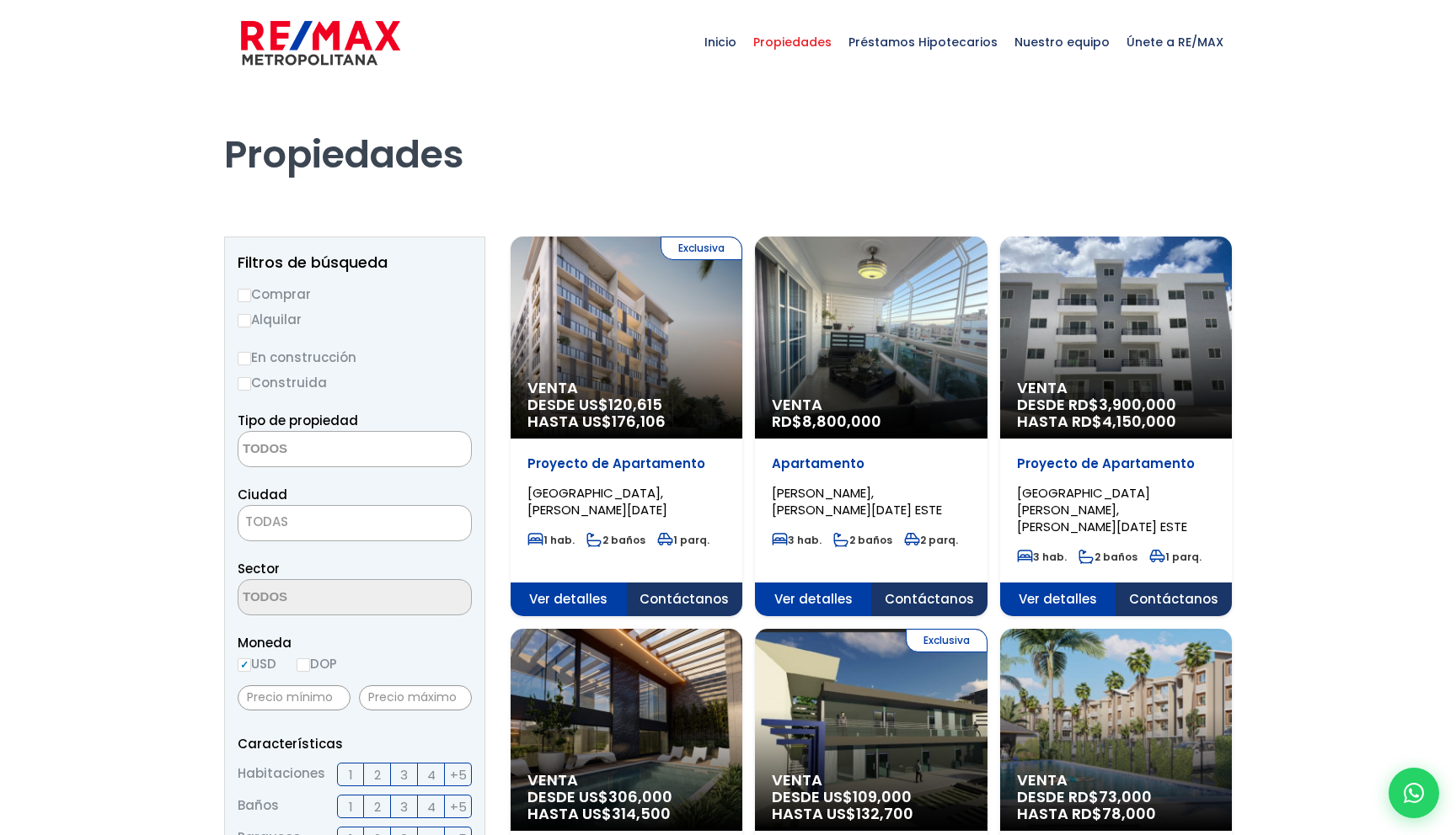
select select
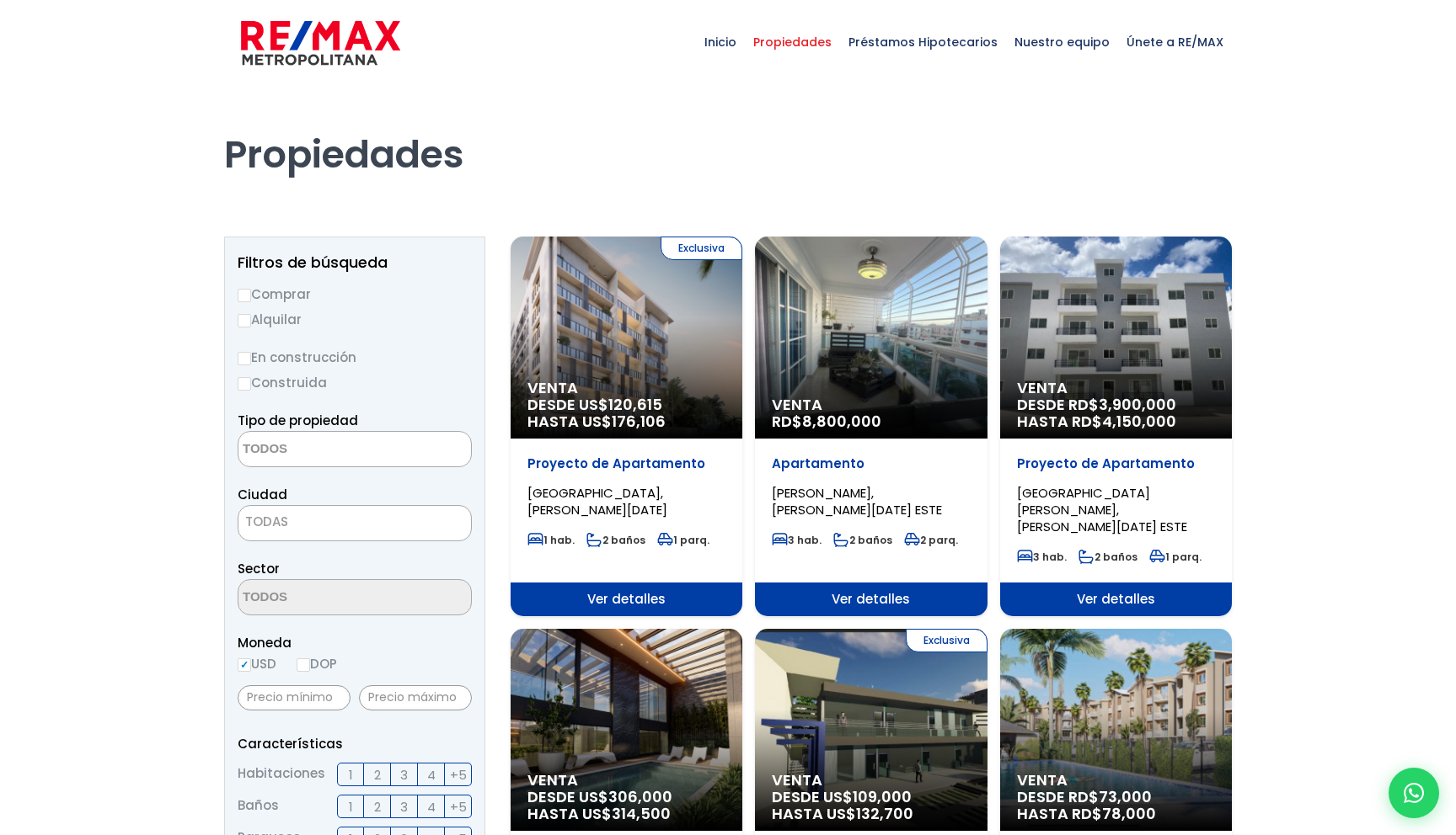
click at [329, 55] on img at bounding box center [320, 43] width 159 height 50
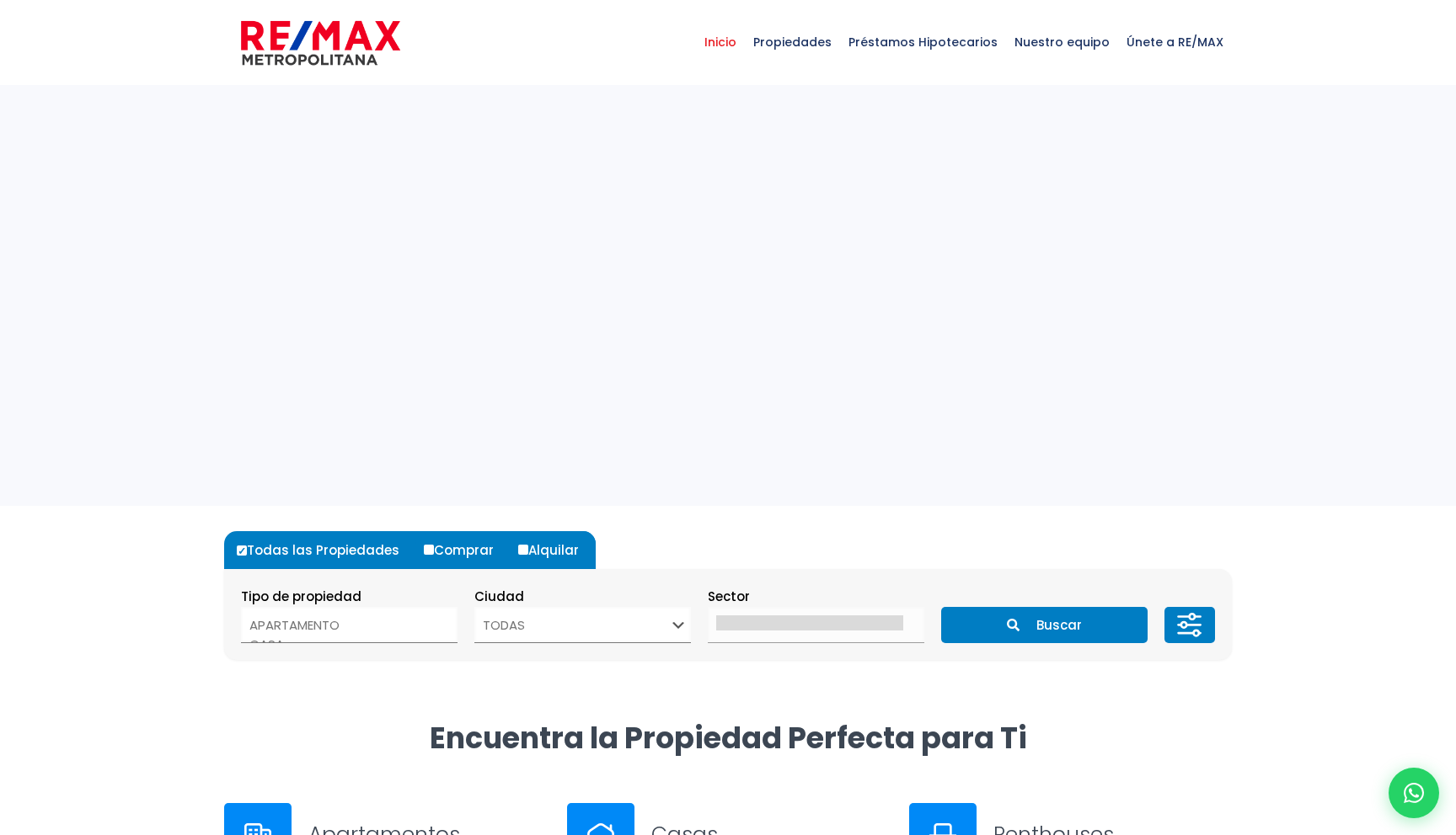
select select
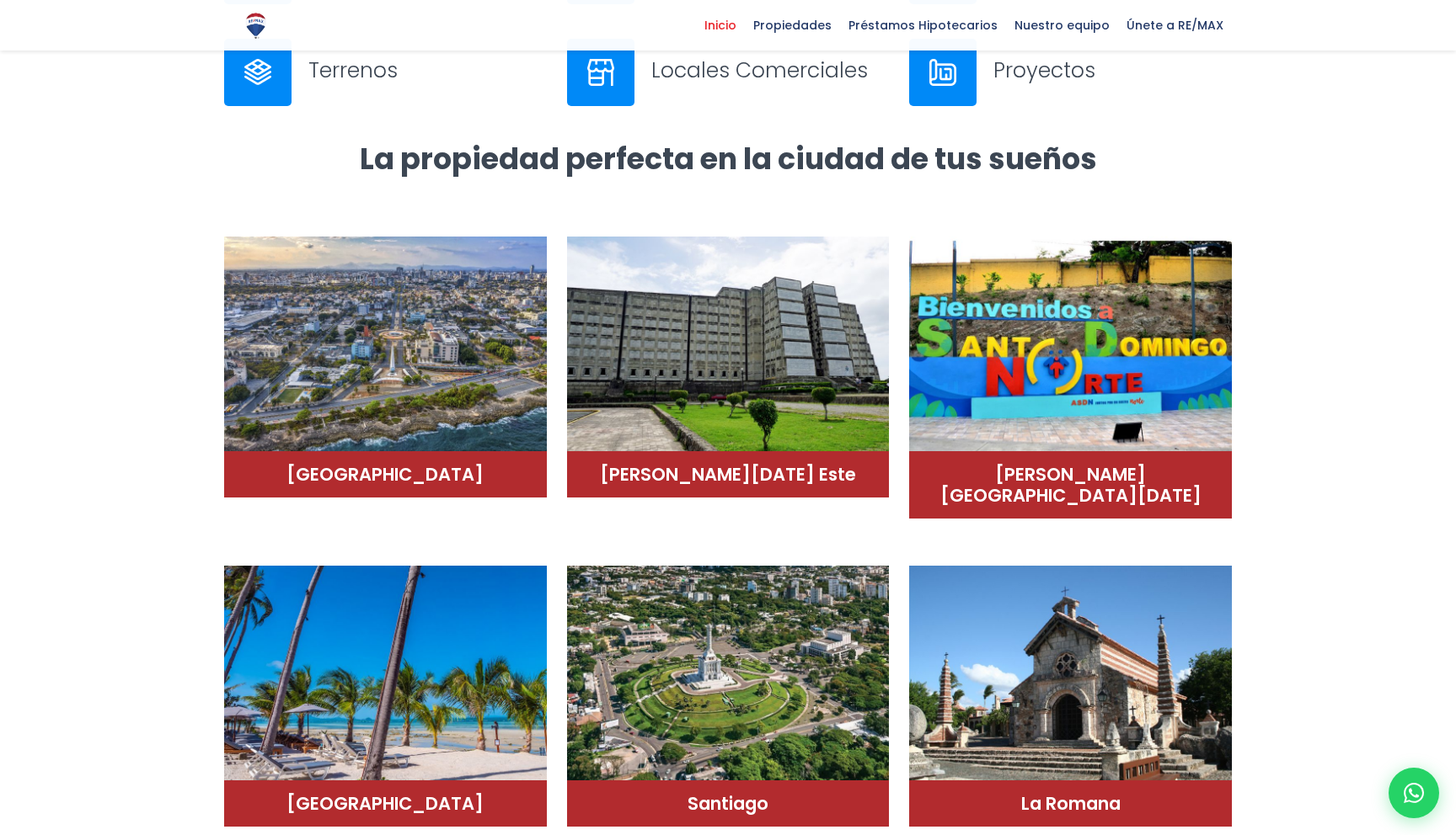
scroll to position [871, 0]
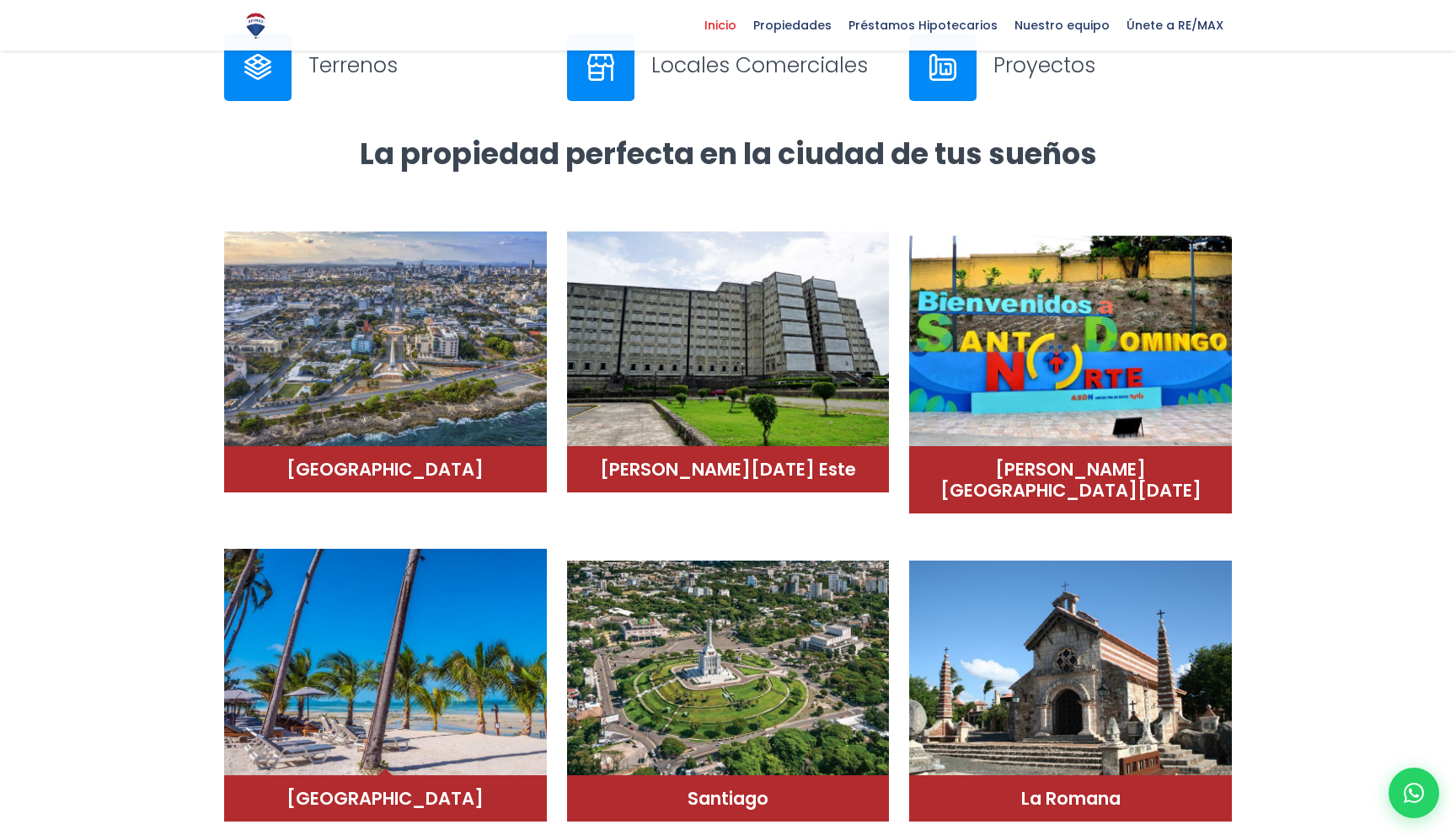
click at [433, 638] on img at bounding box center [385, 662] width 323 height 227
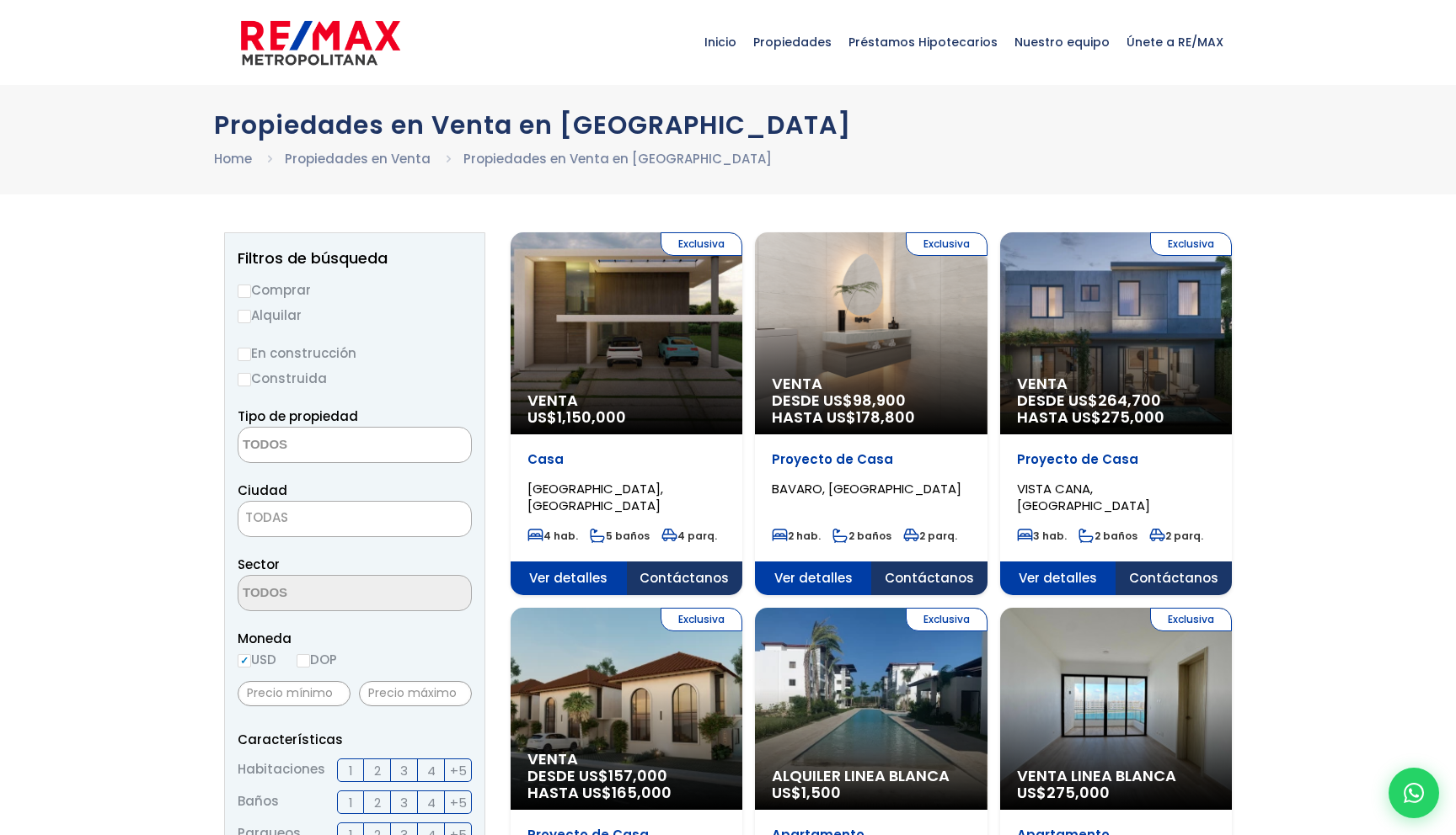
select select
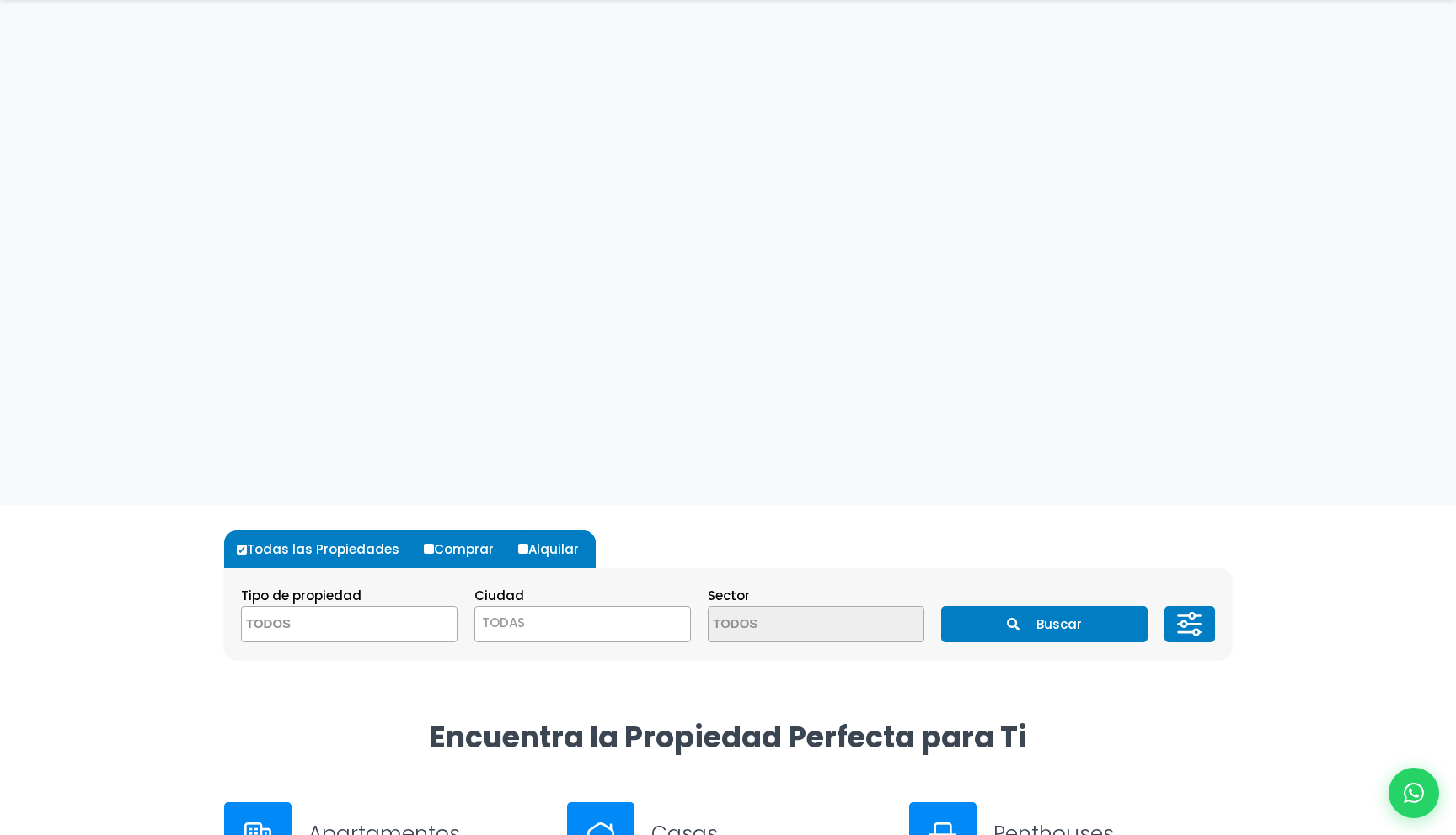
select select
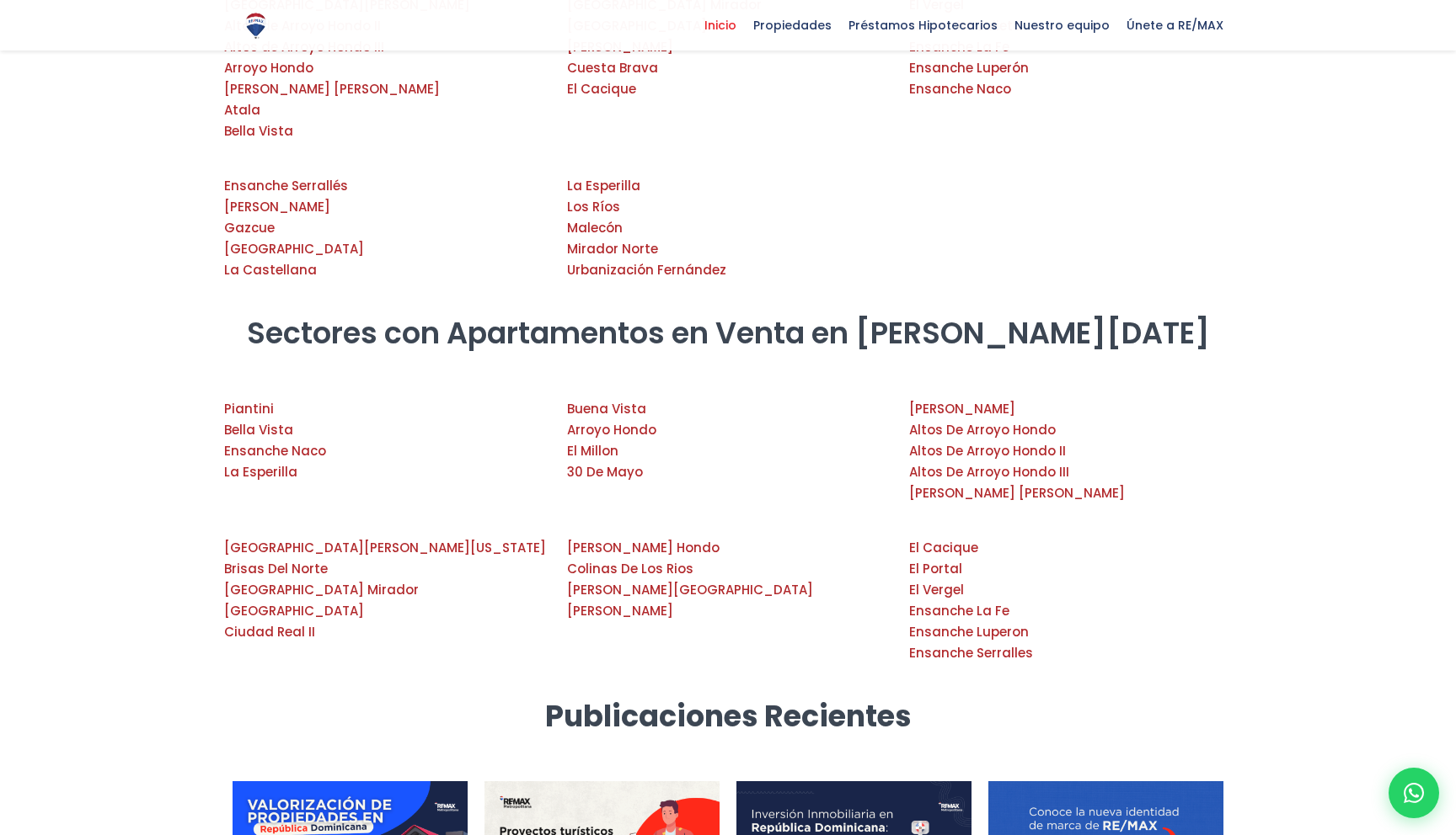
scroll to position [871, 0]
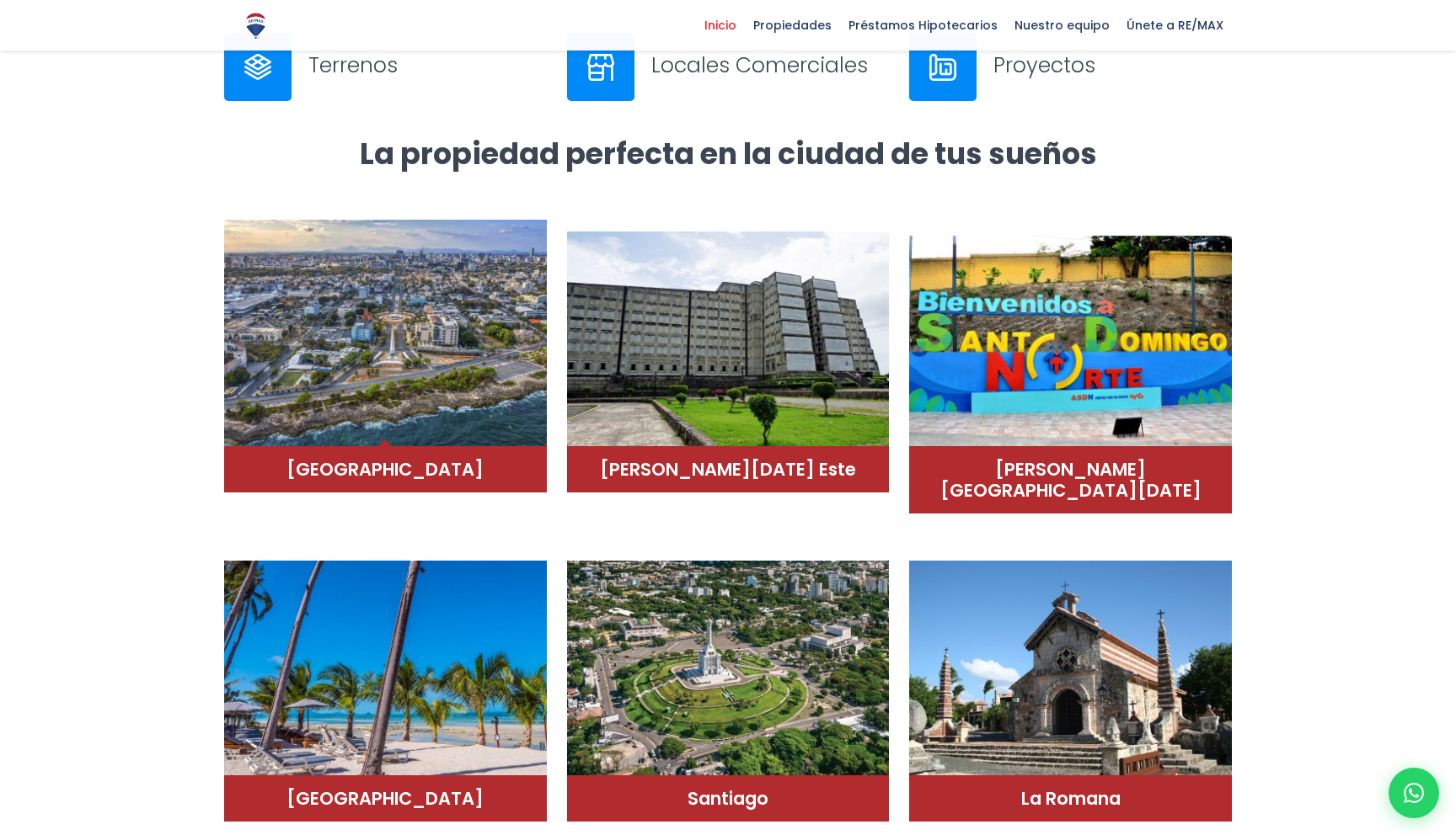
click at [439, 357] on img at bounding box center [385, 333] width 323 height 227
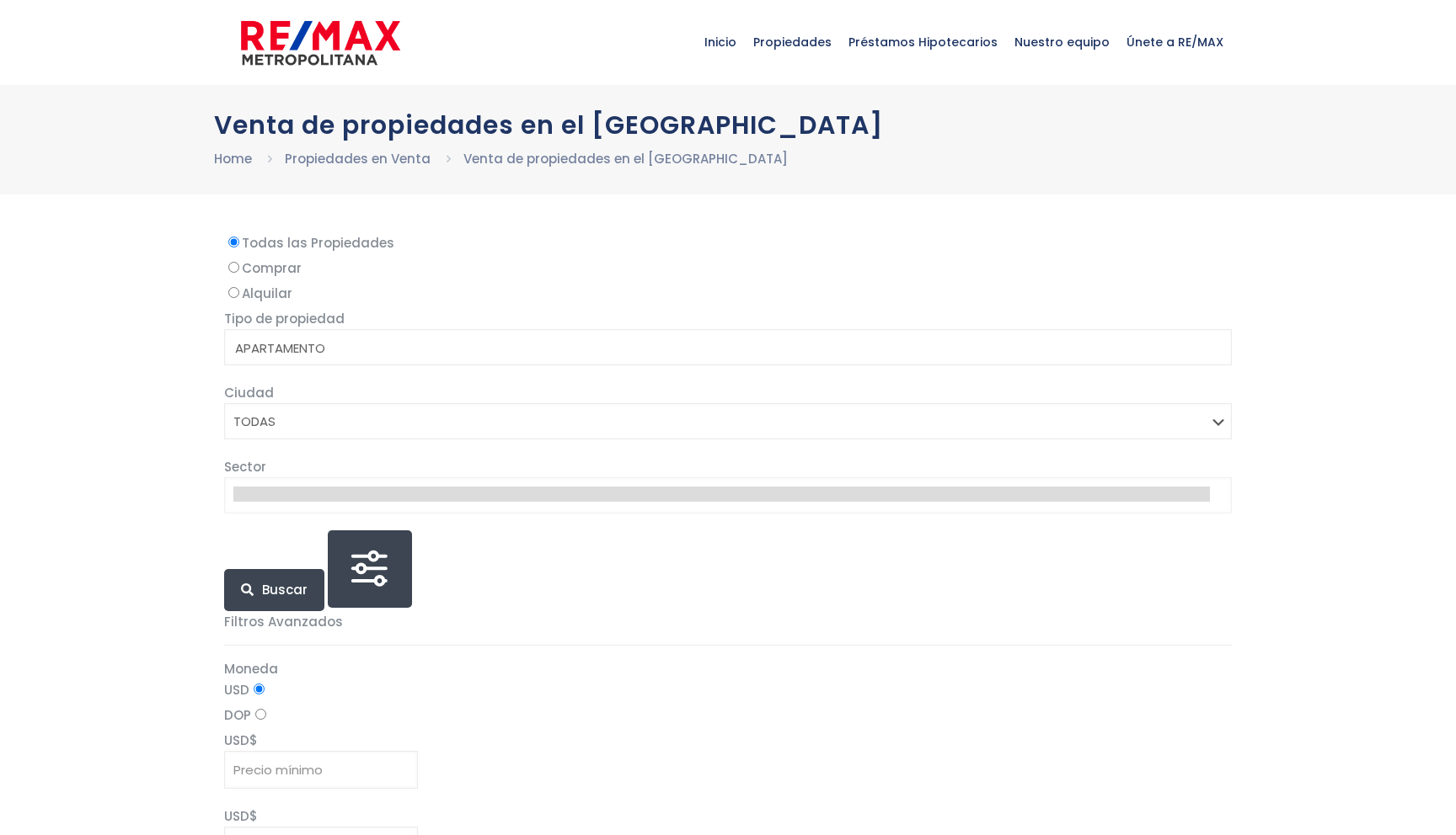
select select
